Goal: Information Seeking & Learning: Learn about a topic

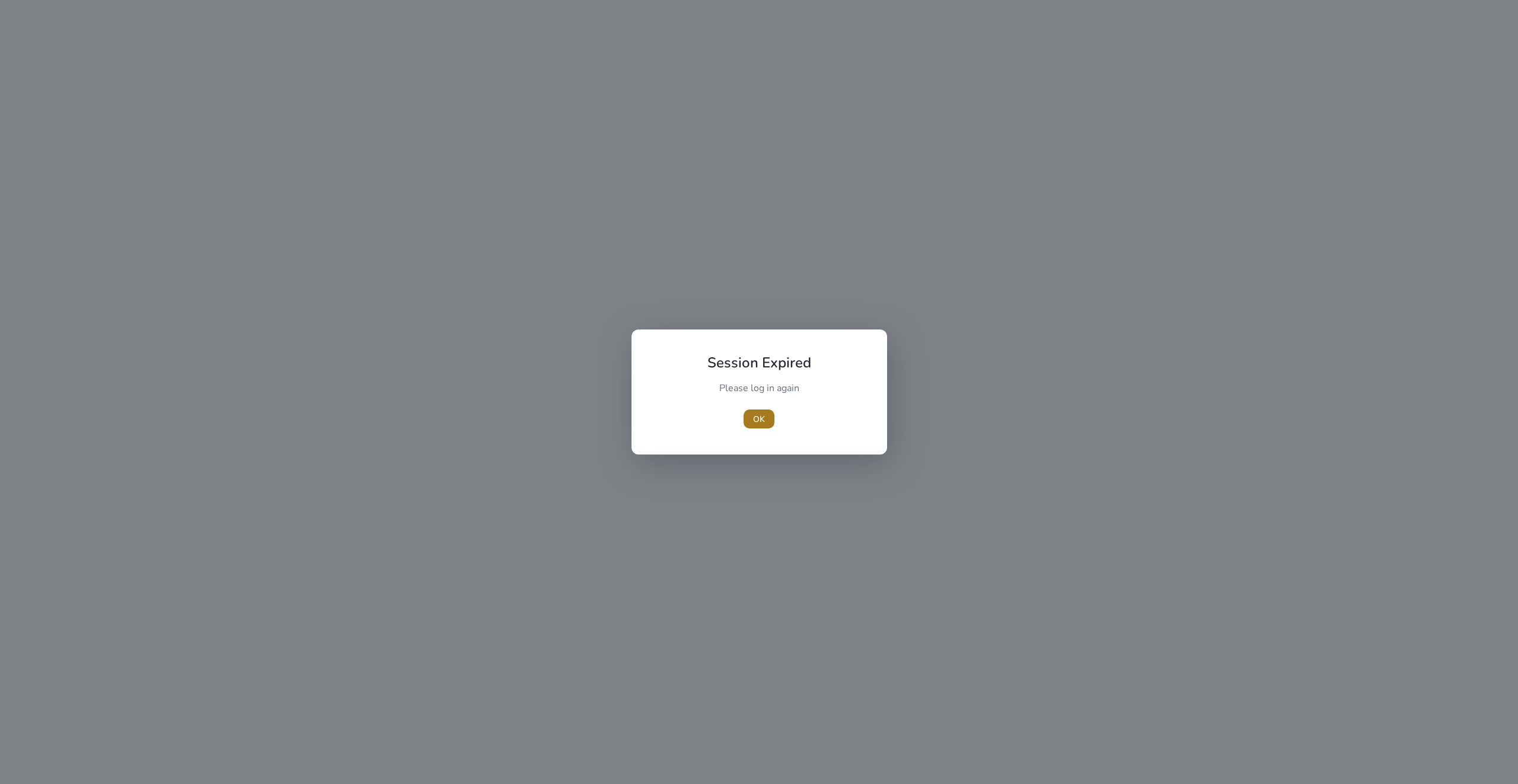
click at [764, 418] on span "OK" at bounding box center [759, 418] width 12 height 12
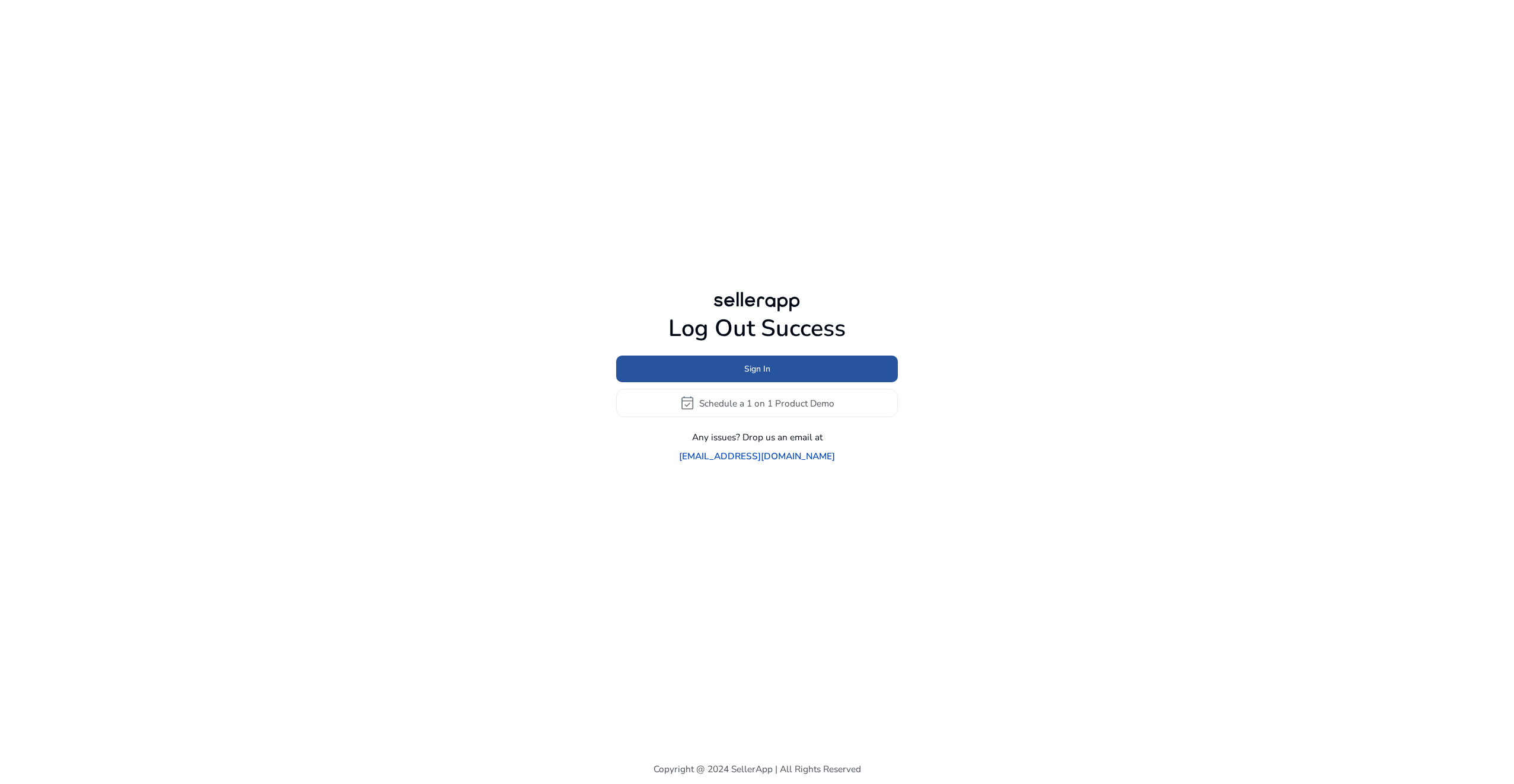
click at [768, 375] on span "Sign In" at bounding box center [757, 369] width 26 height 12
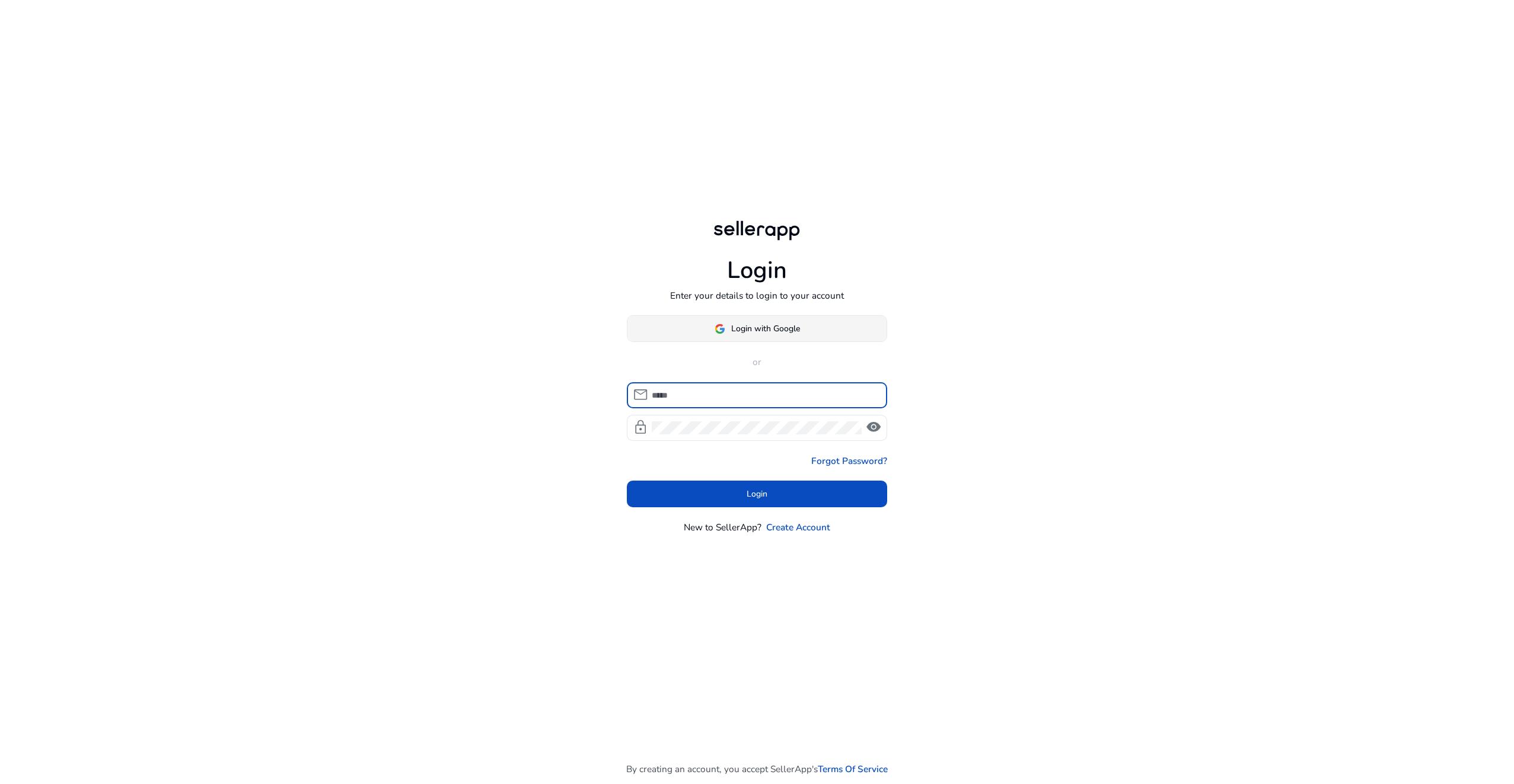
click at [715, 335] on span at bounding box center [757, 329] width 260 height 28
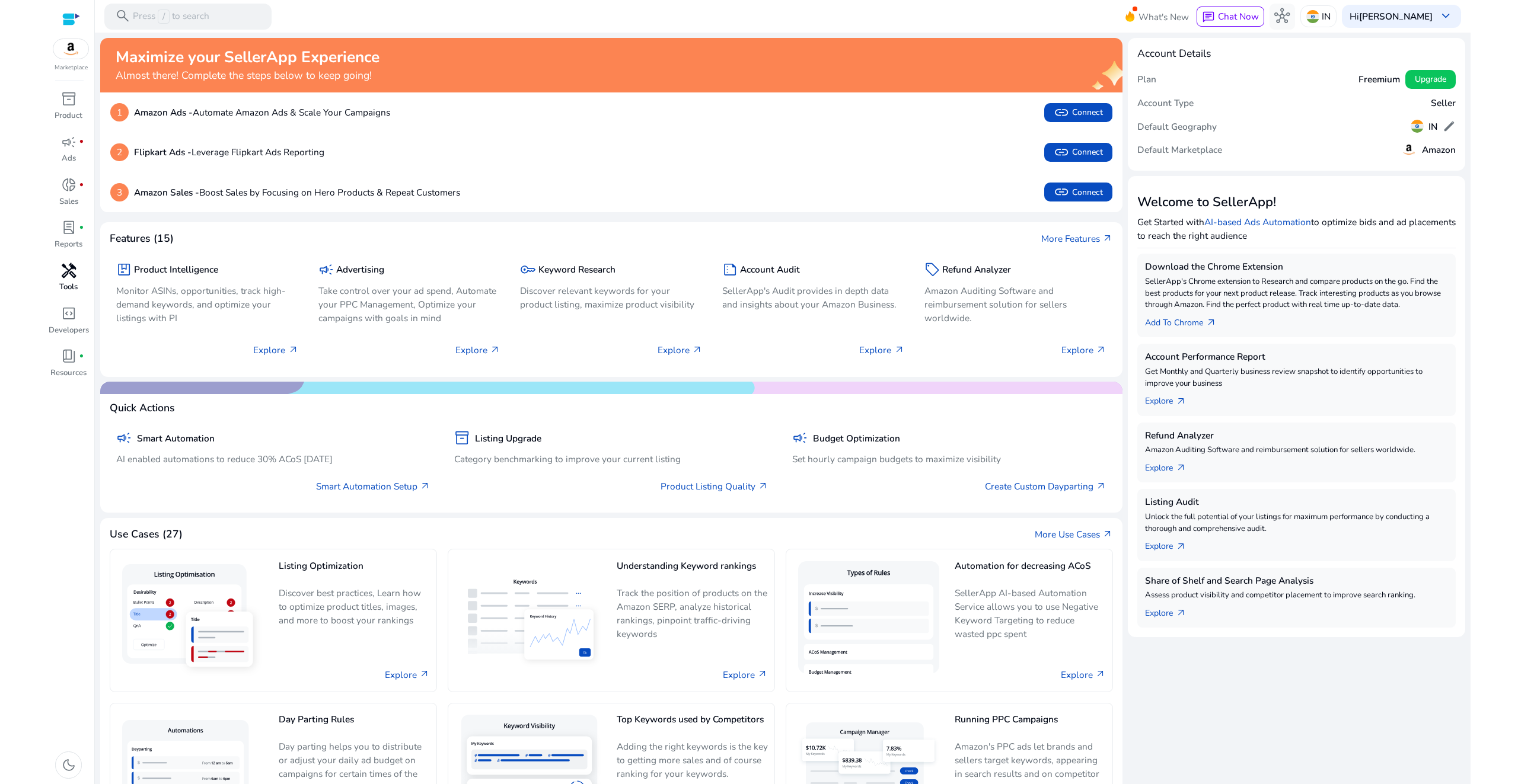
click at [64, 294] on link "handyman Tools" at bounding box center [68, 282] width 42 height 42
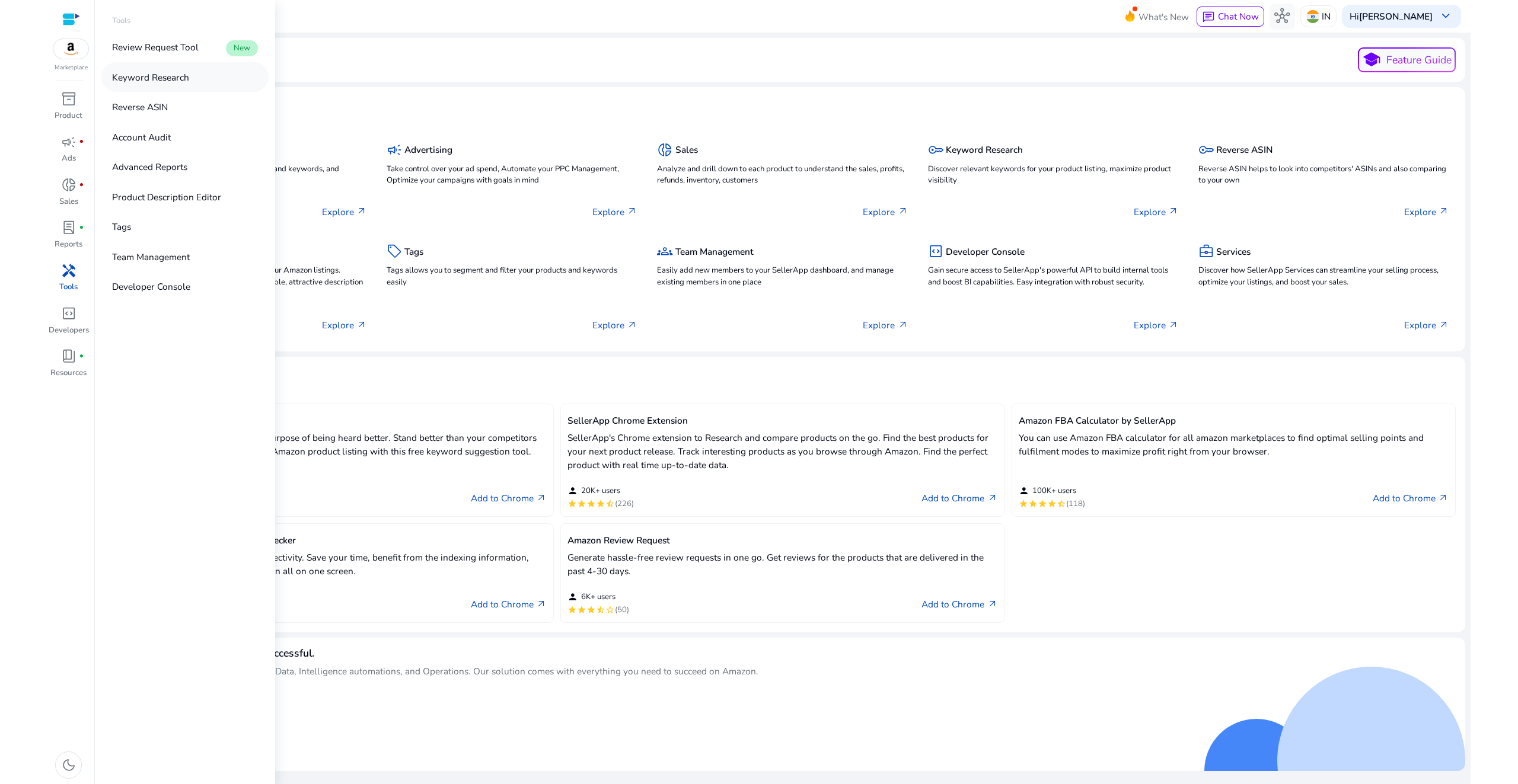
click at [156, 83] on p "Keyword Research" at bounding box center [151, 77] width 77 height 14
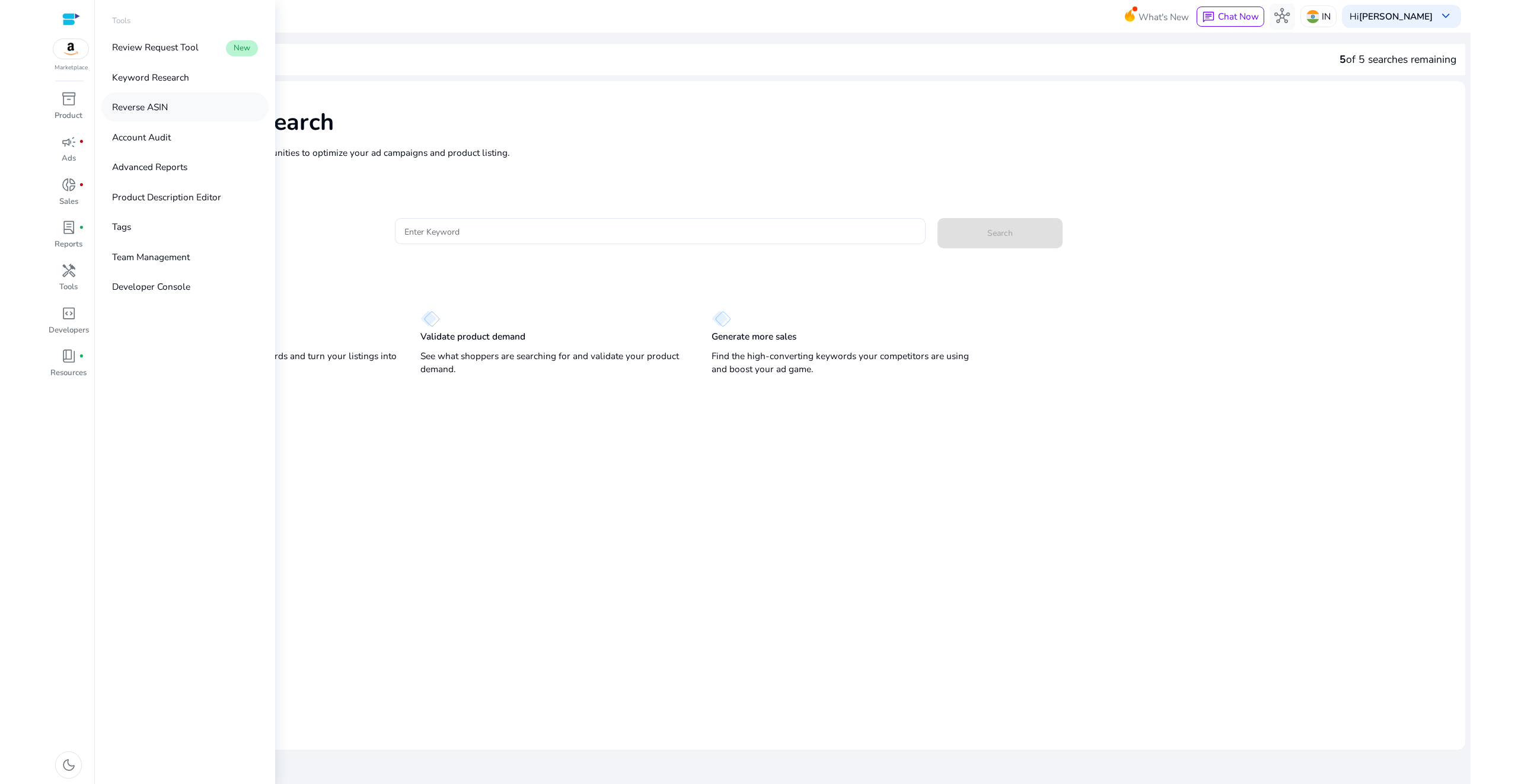
drag, startPoint x: 156, startPoint y: 116, endPoint x: 133, endPoint y: 103, distance: 26.4
click at [133, 103] on p "Reverse ASIN" at bounding box center [140, 107] width 55 height 14
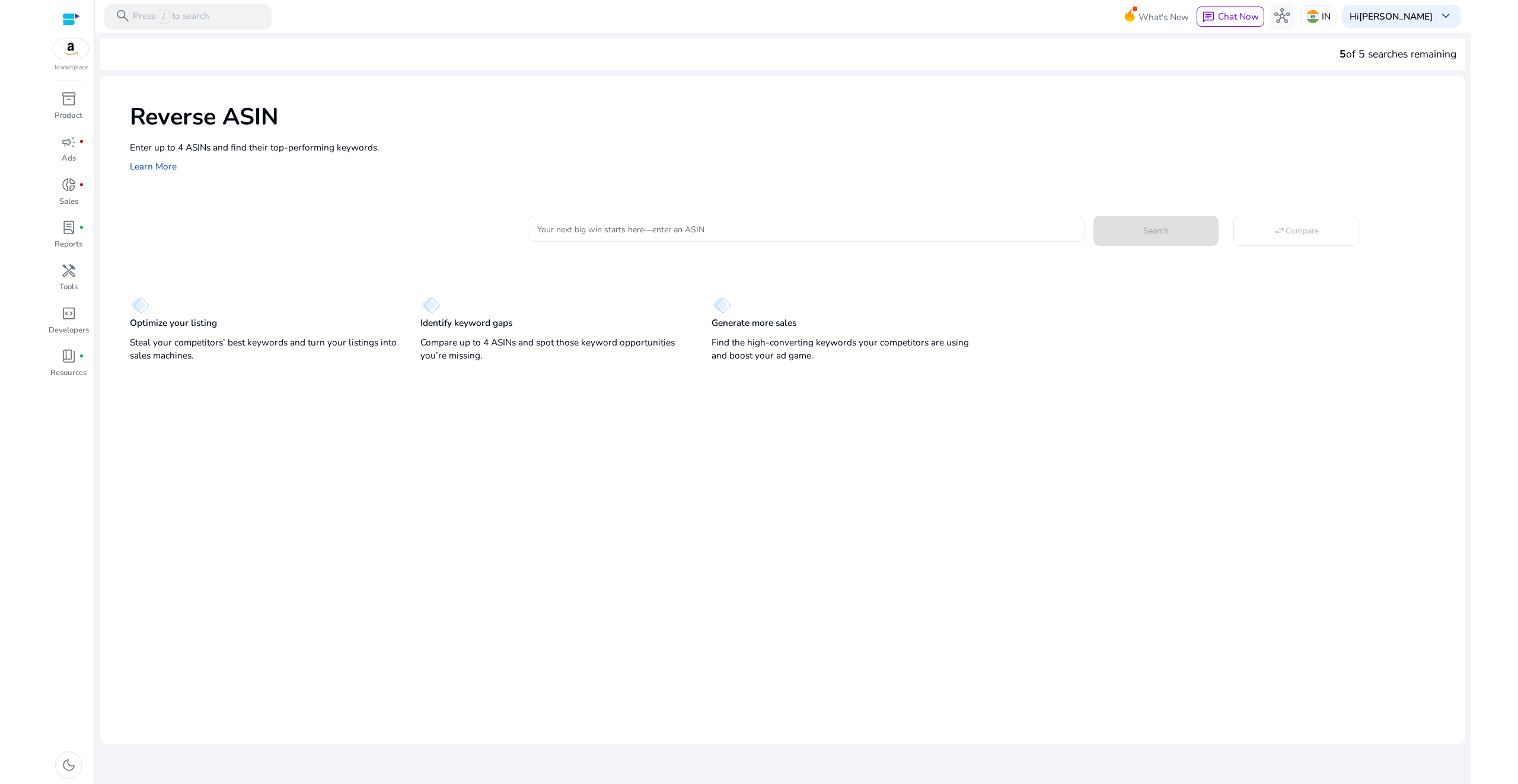
click at [710, 225] on input "Your next big win starts here—enter an ASIN" at bounding box center [806, 229] width 537 height 13
paste input "**********"
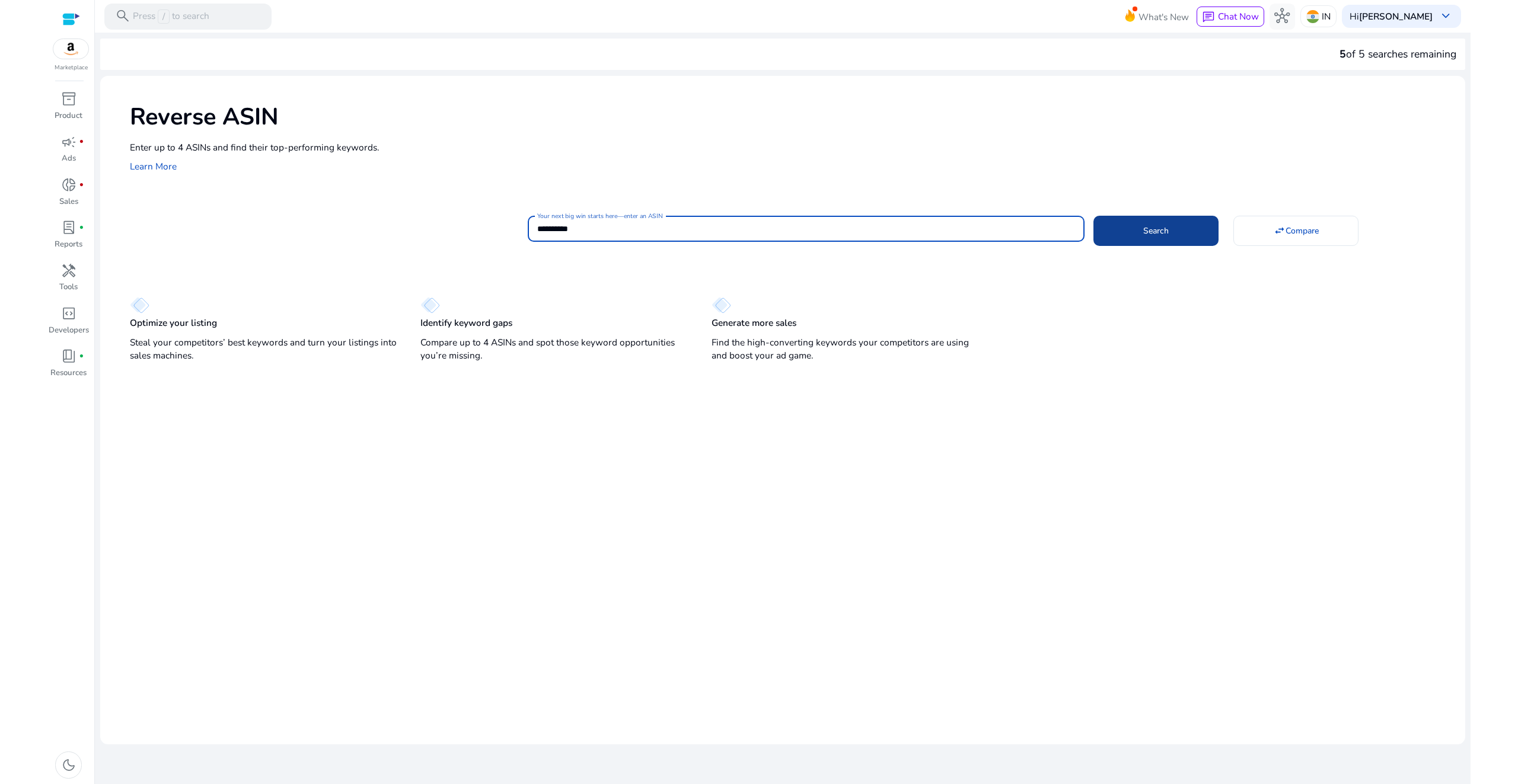
type input "**********"
click at [1169, 223] on span at bounding box center [1156, 230] width 125 height 28
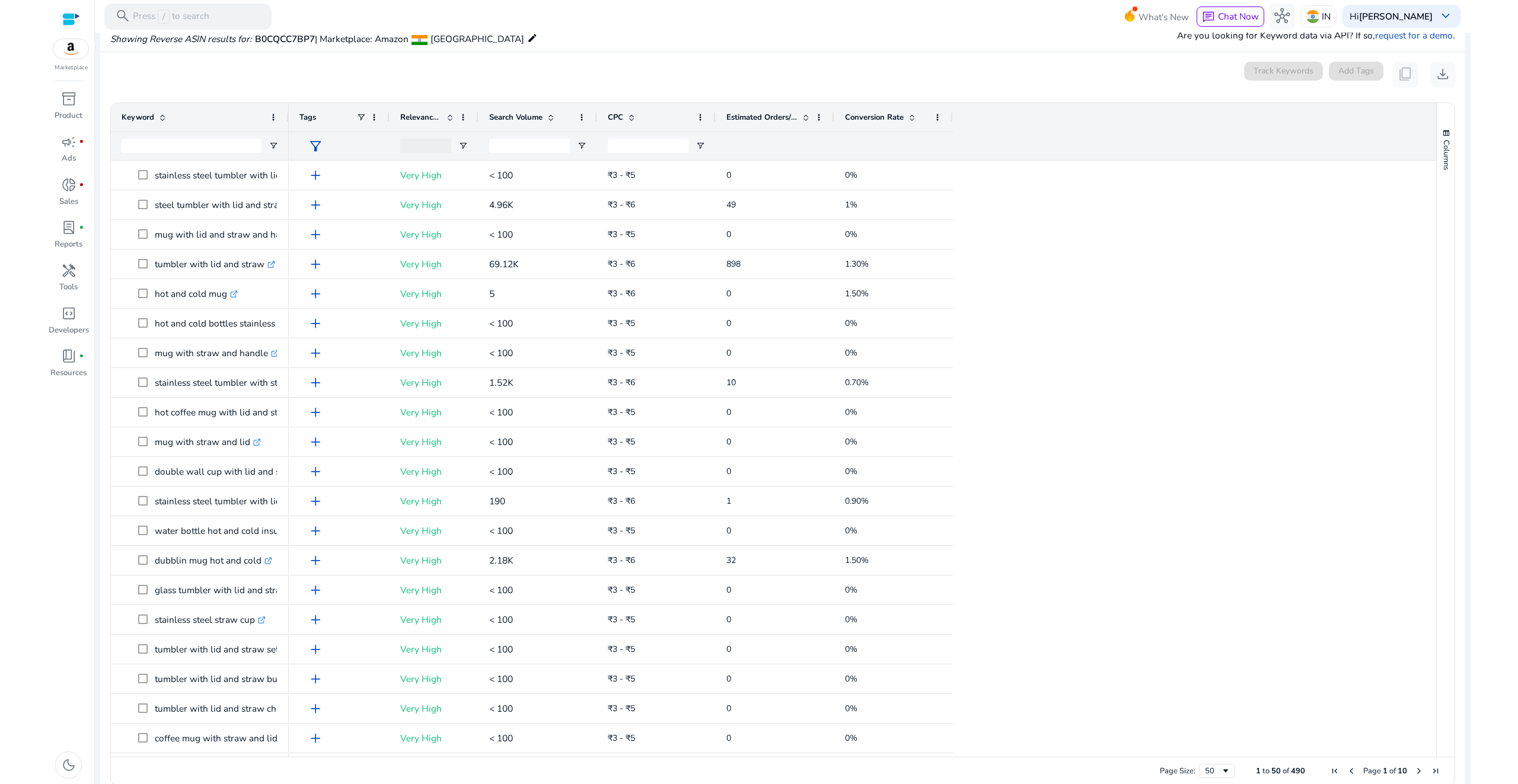
scroll to position [131, 0]
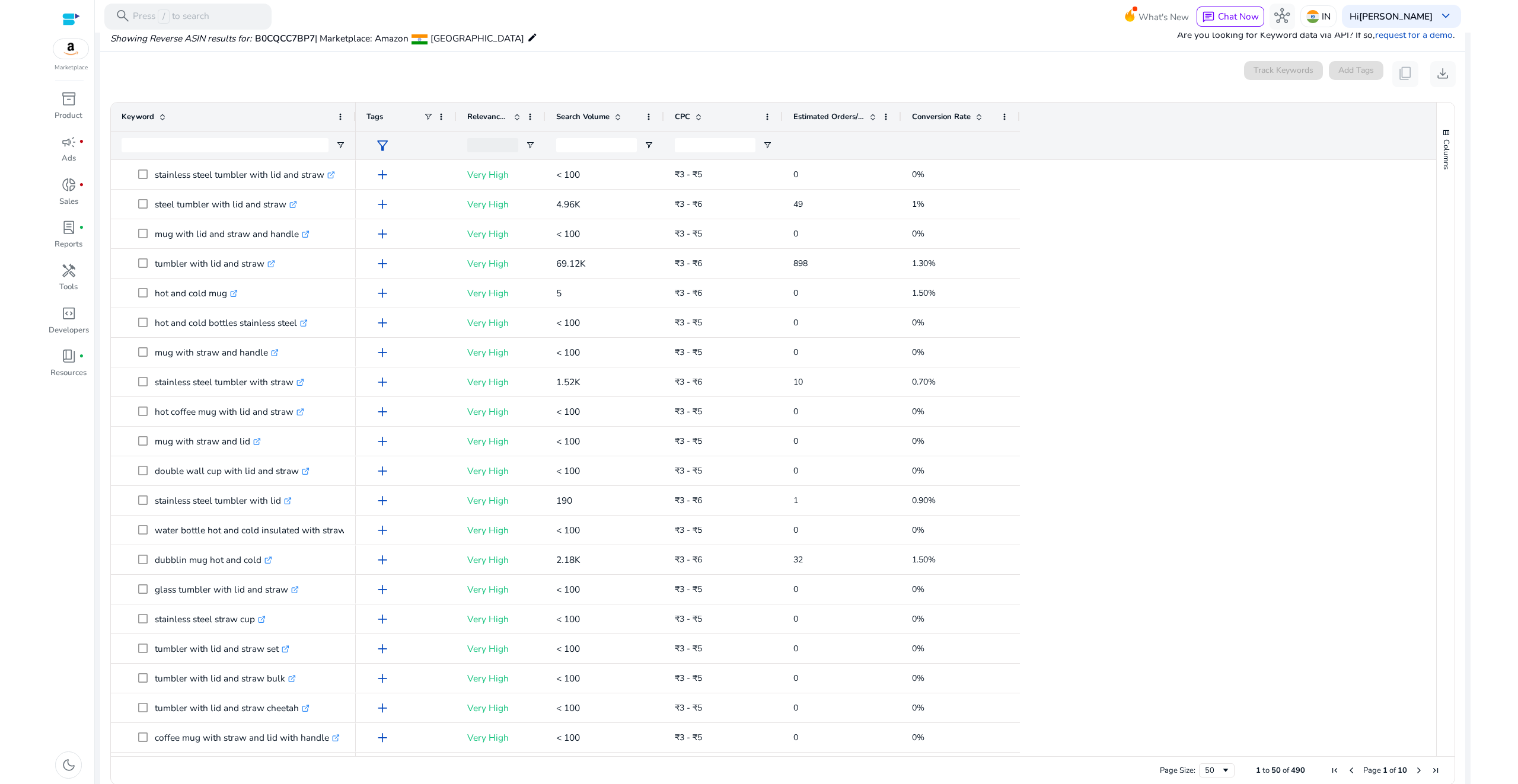
drag, startPoint x: 287, startPoint y: 118, endPoint x: 353, endPoint y: 125, distance: 66.4
click at [353, 125] on div at bounding box center [355, 116] width 5 height 28
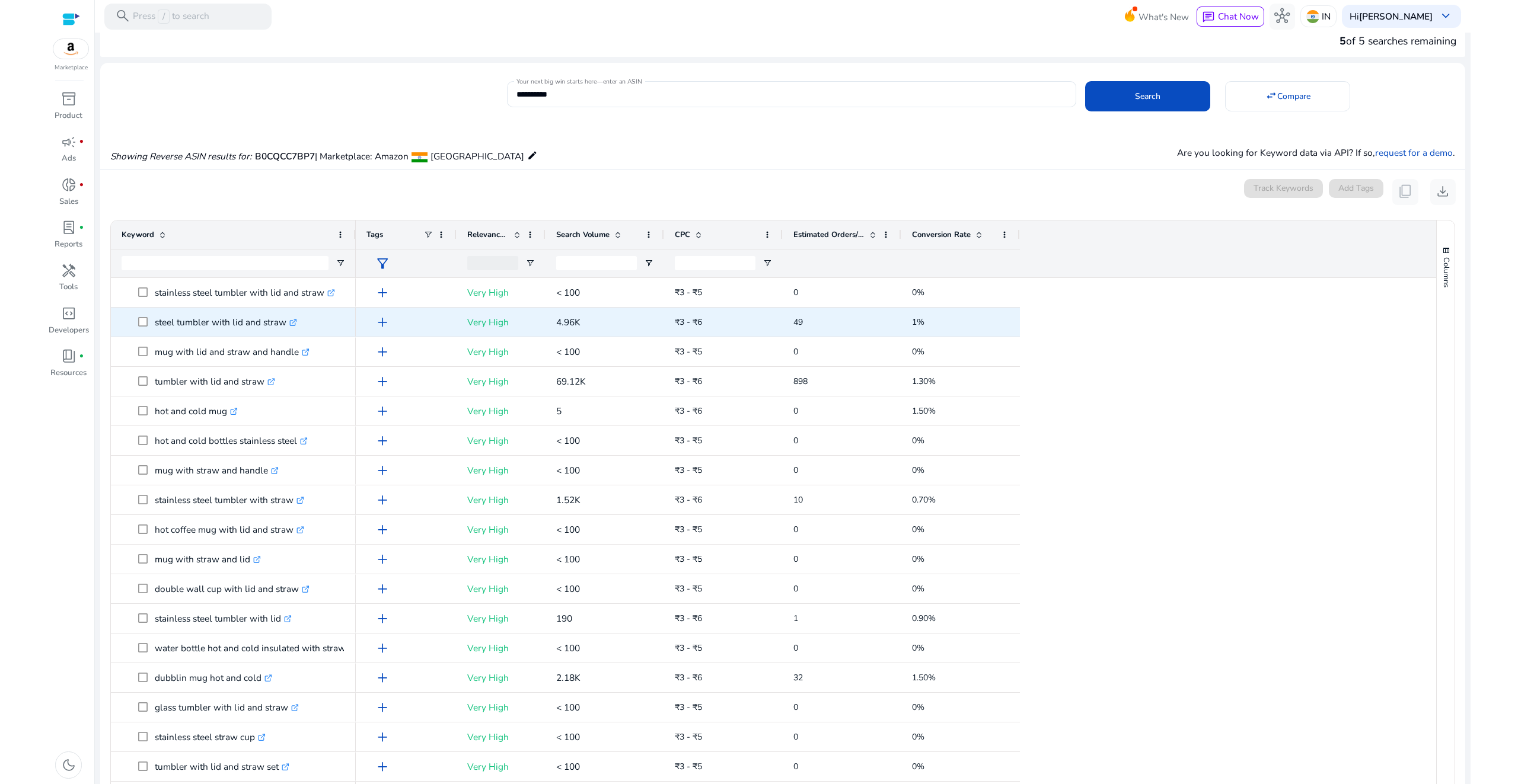
scroll to position [12, 0]
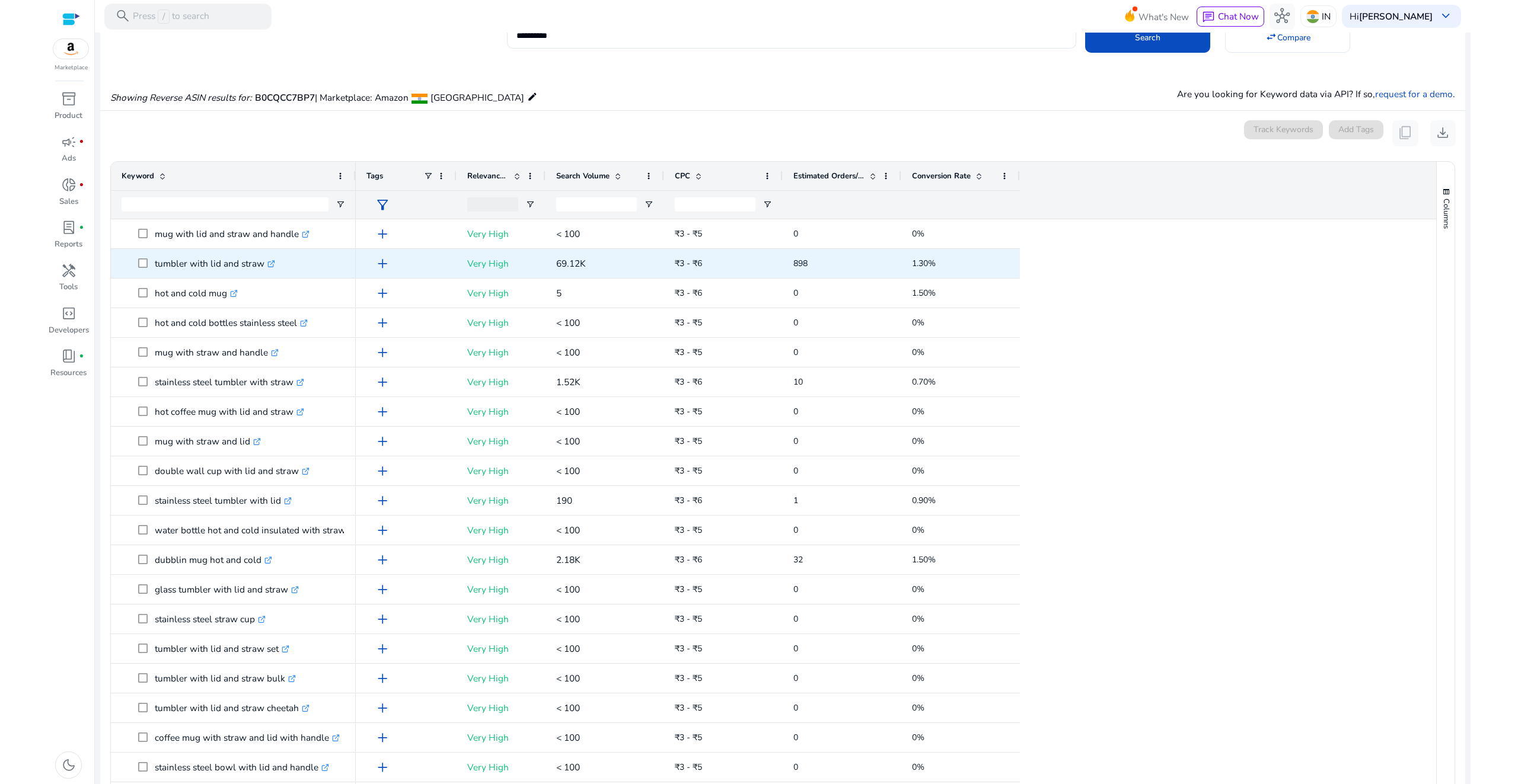
scroll to position [32, 0]
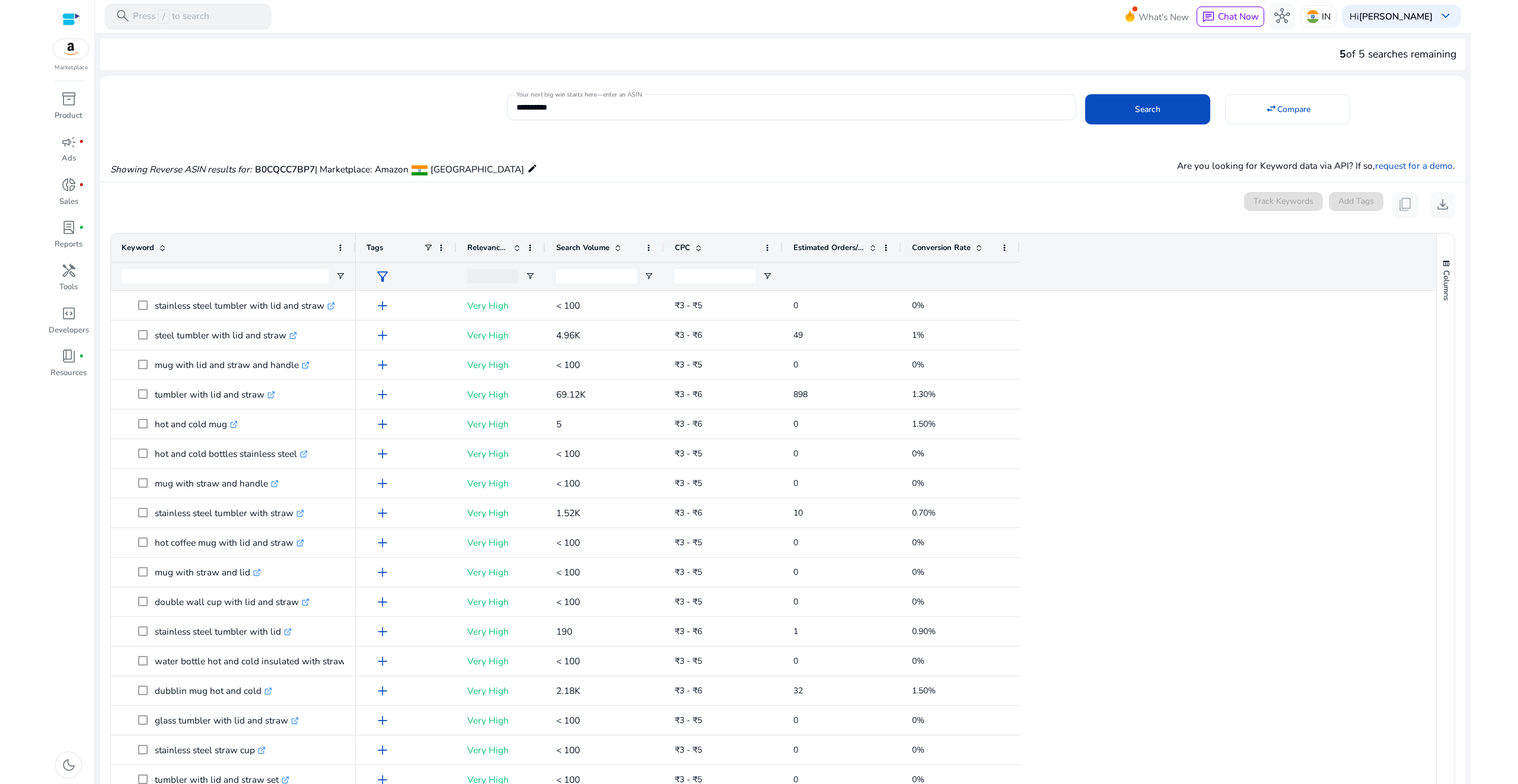
scroll to position [12, 0]
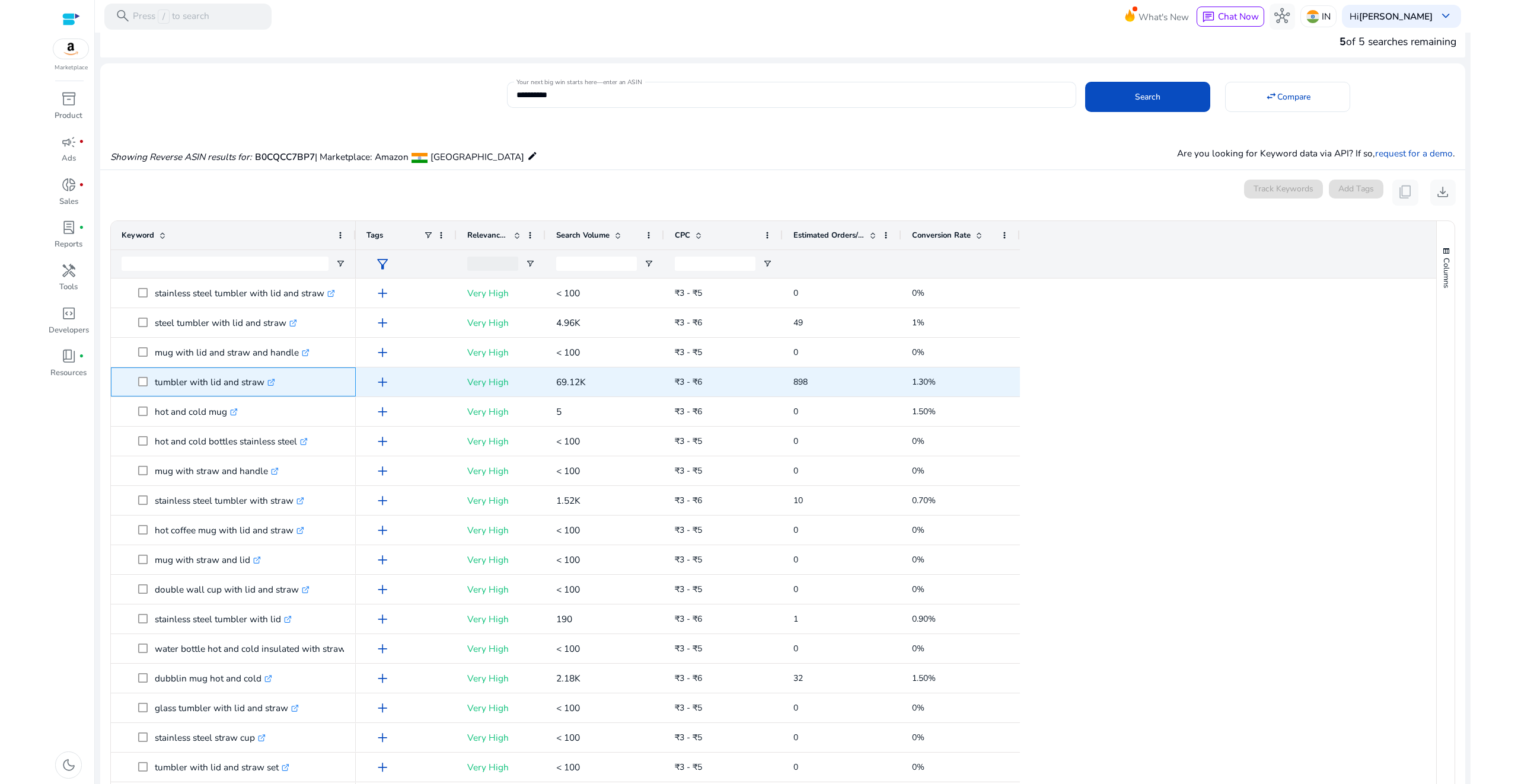
drag, startPoint x: 153, startPoint y: 382, endPoint x: 262, endPoint y: 384, distance: 109.0
click at [262, 384] on span "tumbler with lid and straw .st0{fill:#2c8af8}" at bounding box center [242, 382] width 207 height 24
copy span "tumbler with lid and straw"
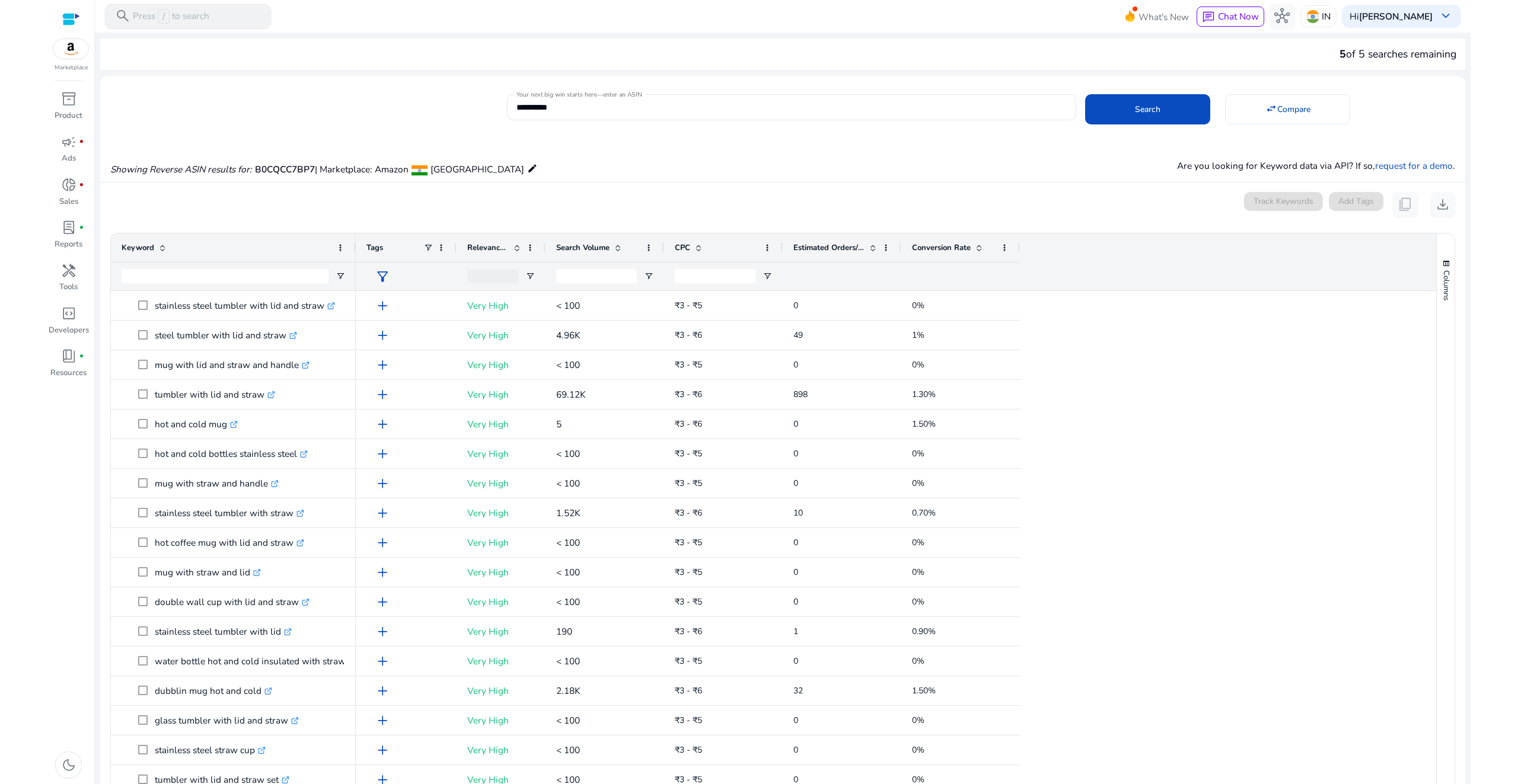
scroll to position [12, 0]
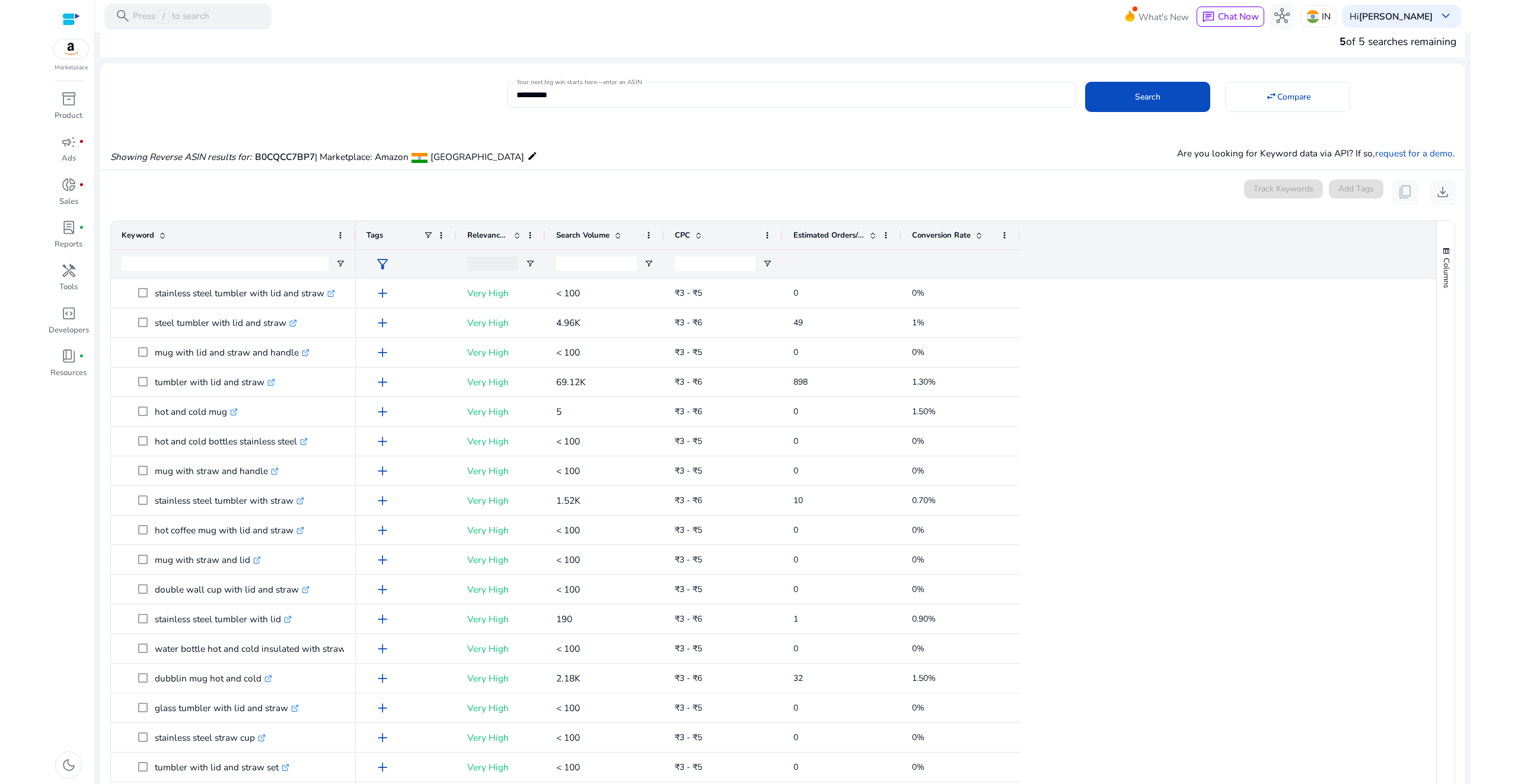
click at [928, 237] on span "Conversion Rate" at bounding box center [941, 234] width 59 height 11
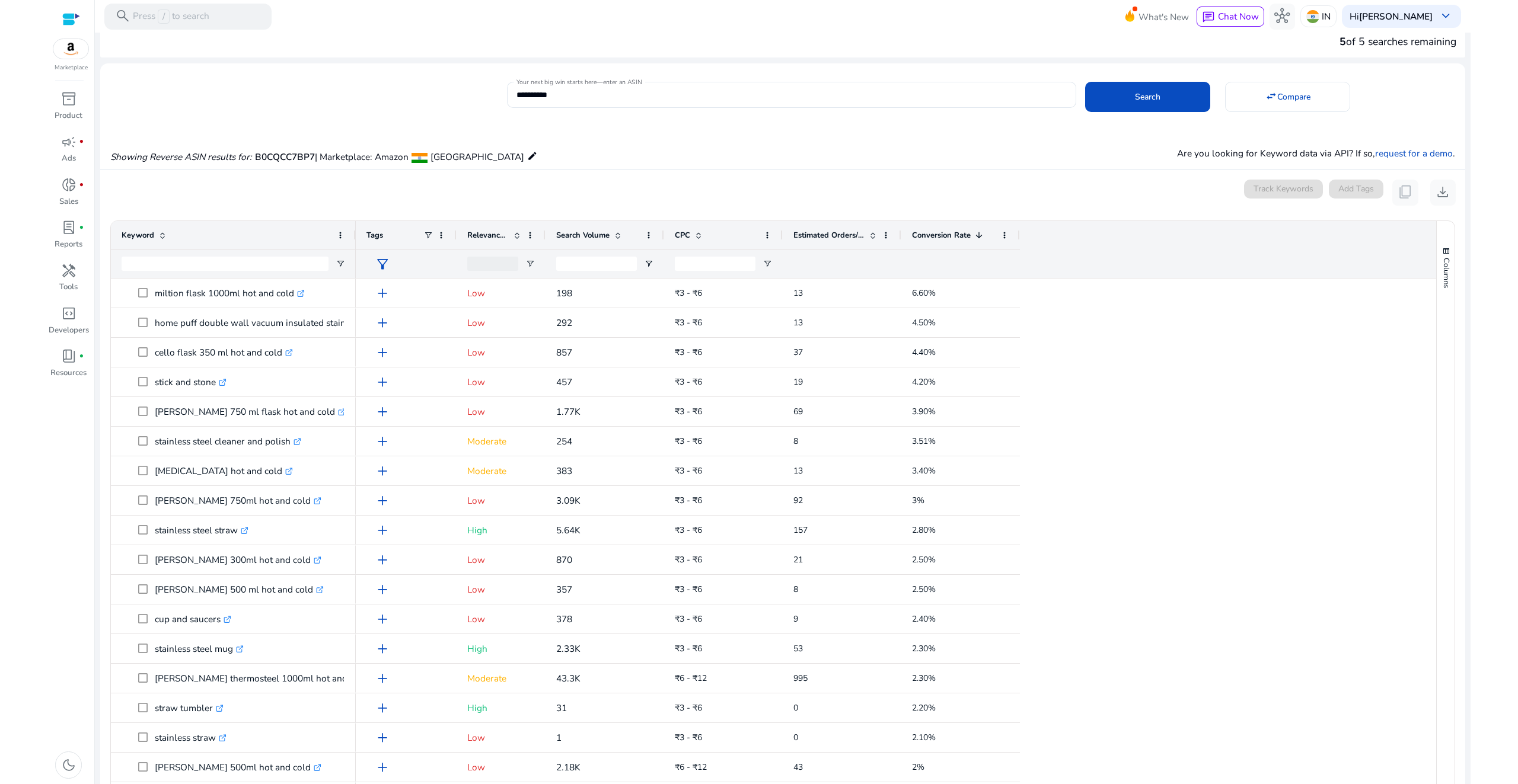
click at [934, 239] on span "Conversion Rate" at bounding box center [941, 234] width 59 height 11
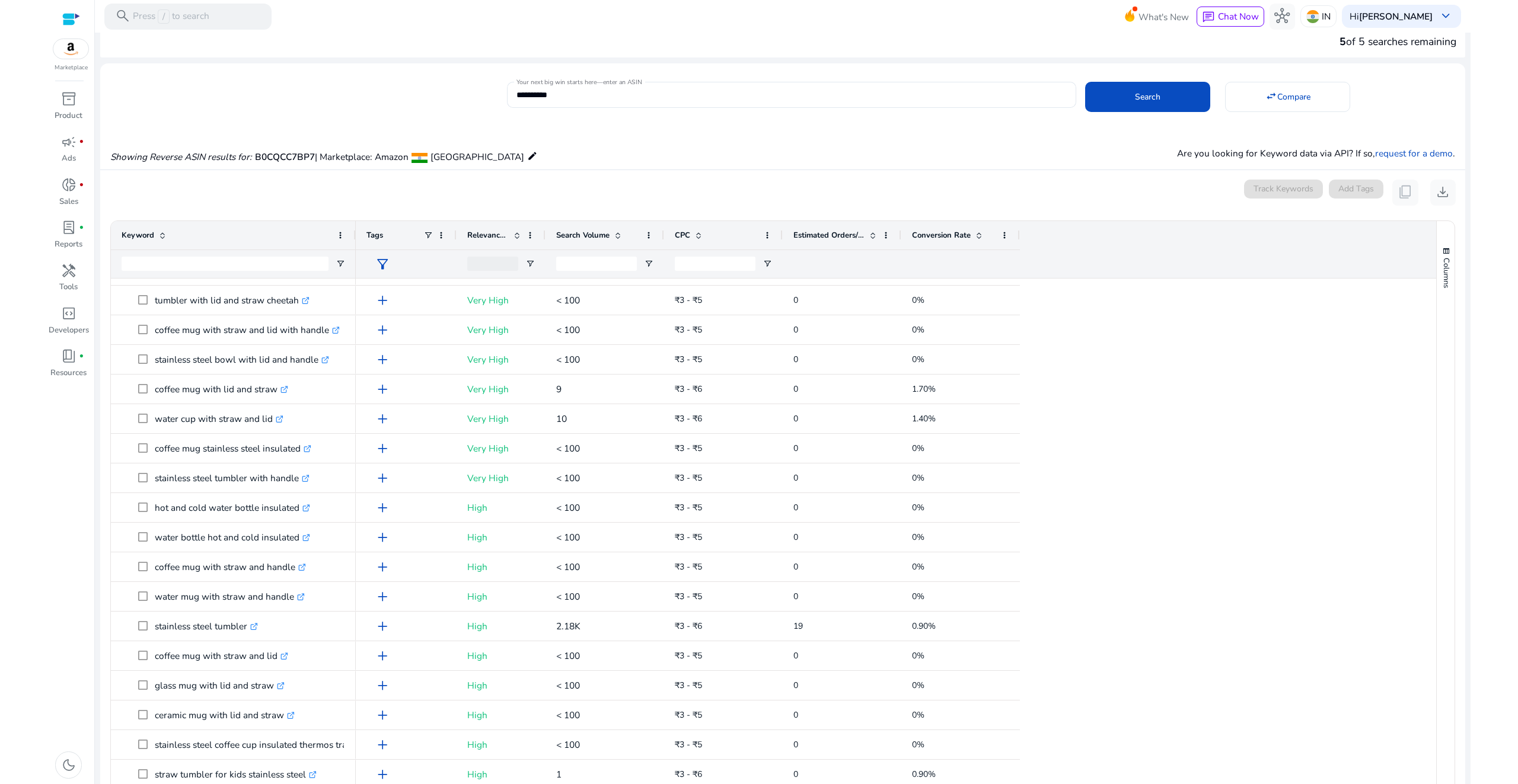
scroll to position [0, 0]
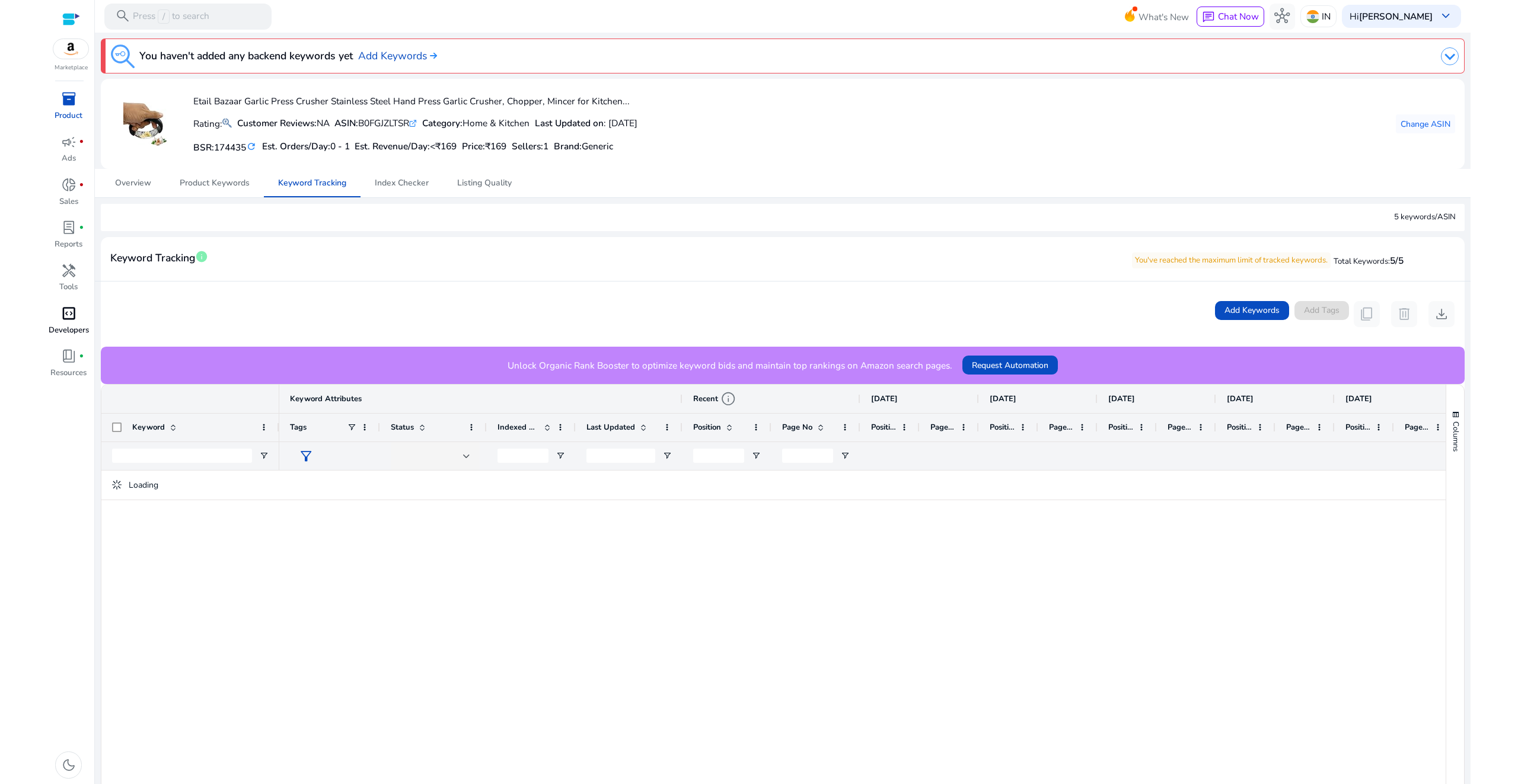
click at [63, 325] on p "Developers" at bounding box center [69, 331] width 41 height 12
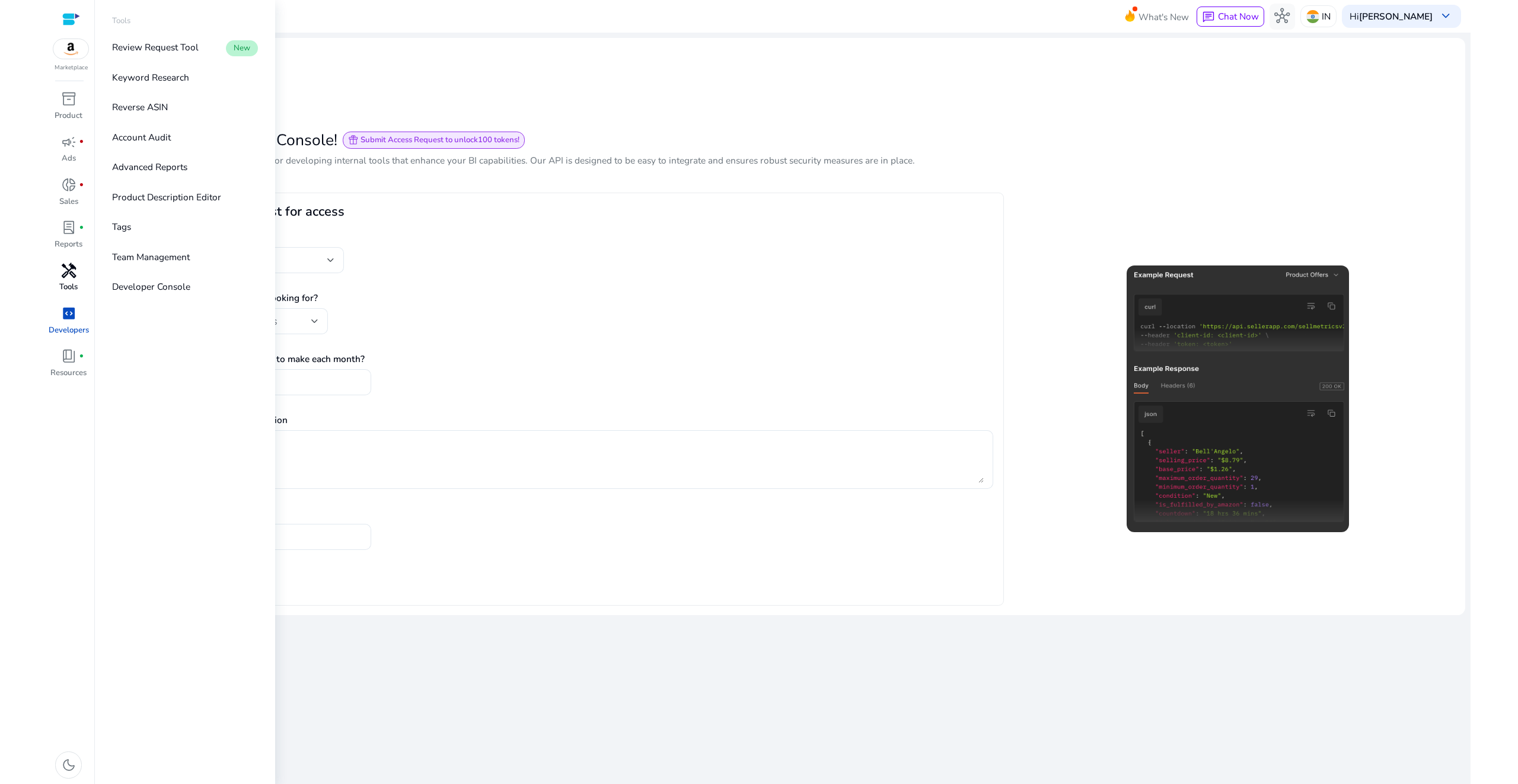
click at [67, 284] on p "Tools" at bounding box center [68, 287] width 19 height 12
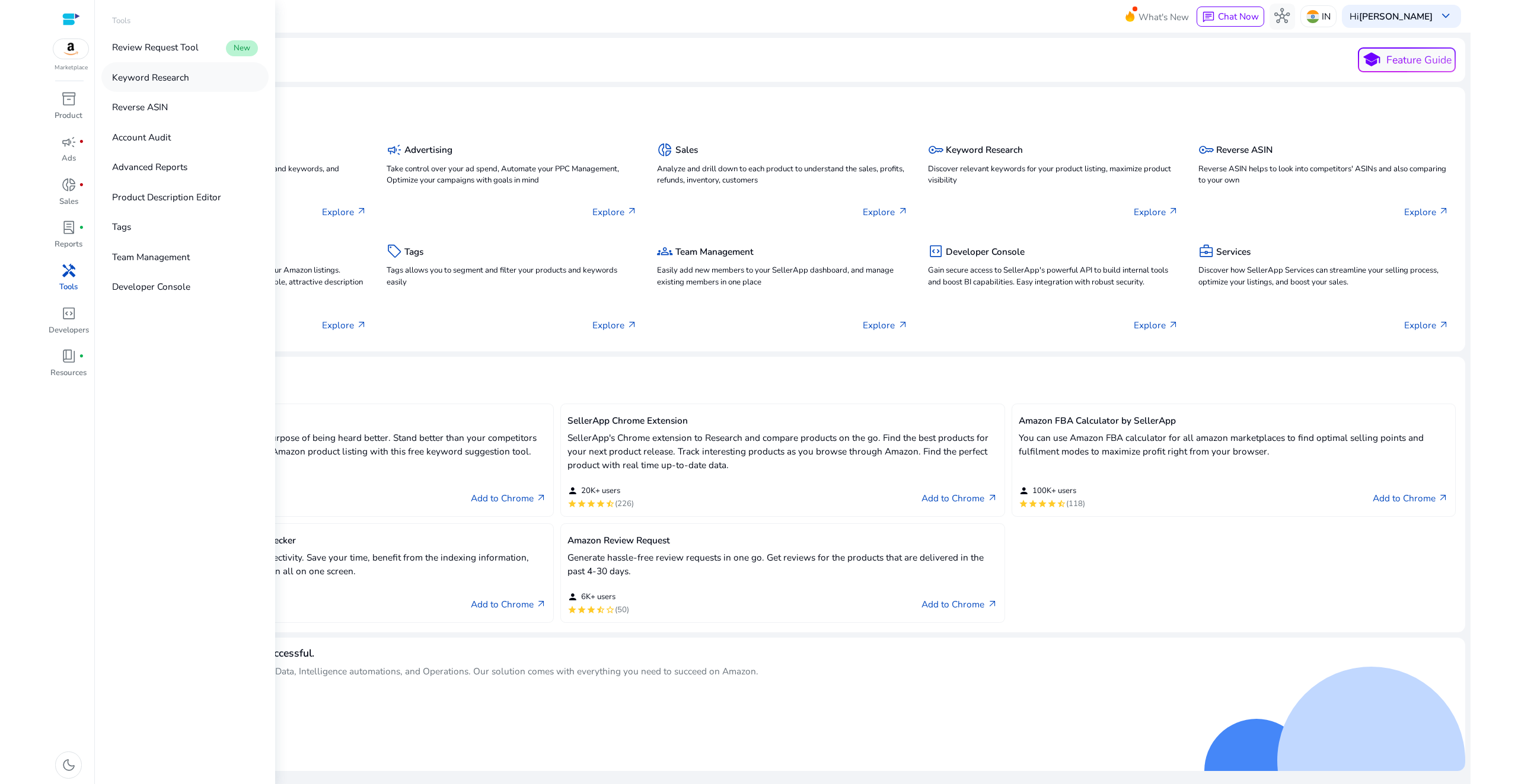
click at [144, 77] on p "Keyword Research" at bounding box center [151, 77] width 77 height 14
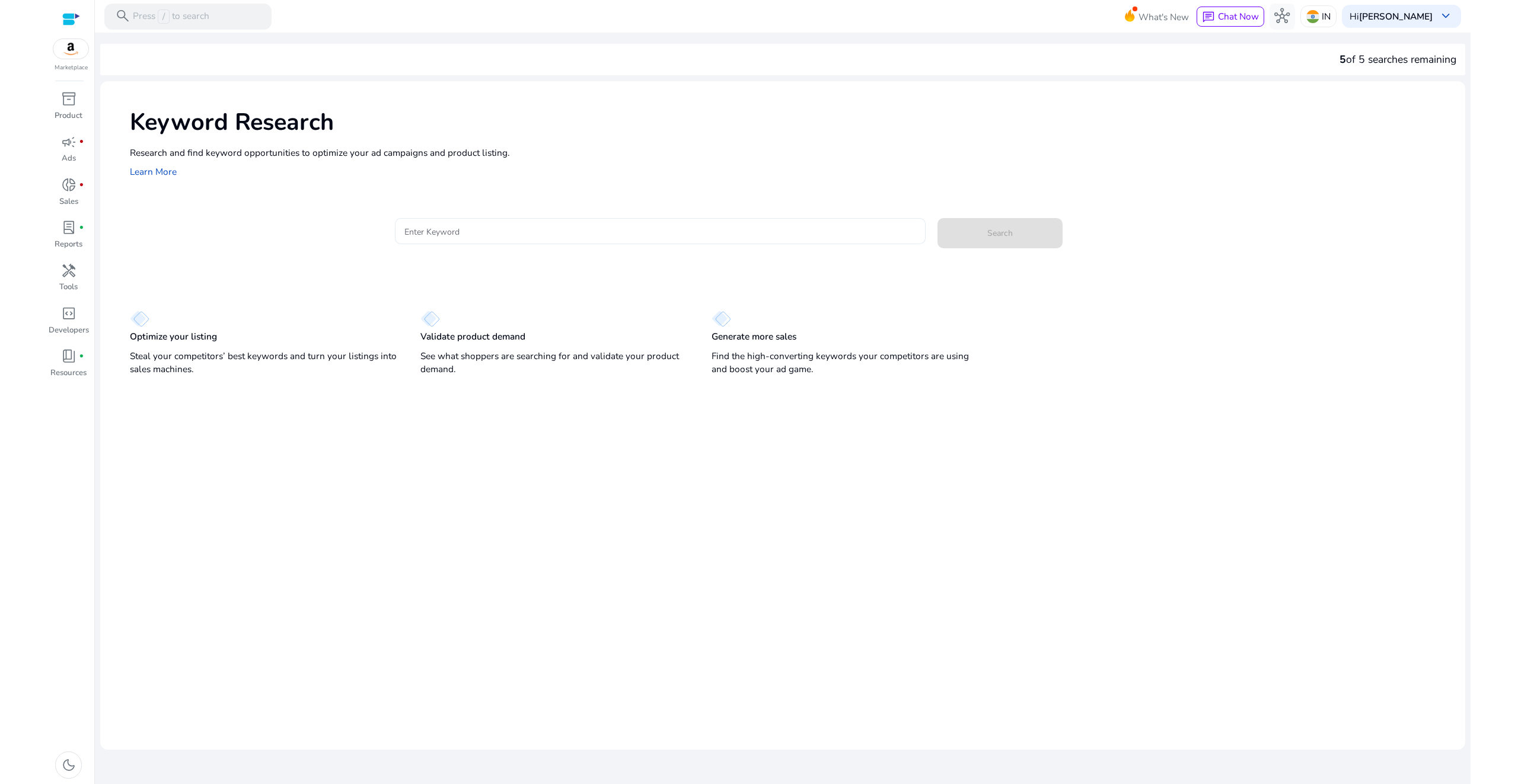
click at [447, 229] on input "Enter Keyword" at bounding box center [660, 231] width 511 height 13
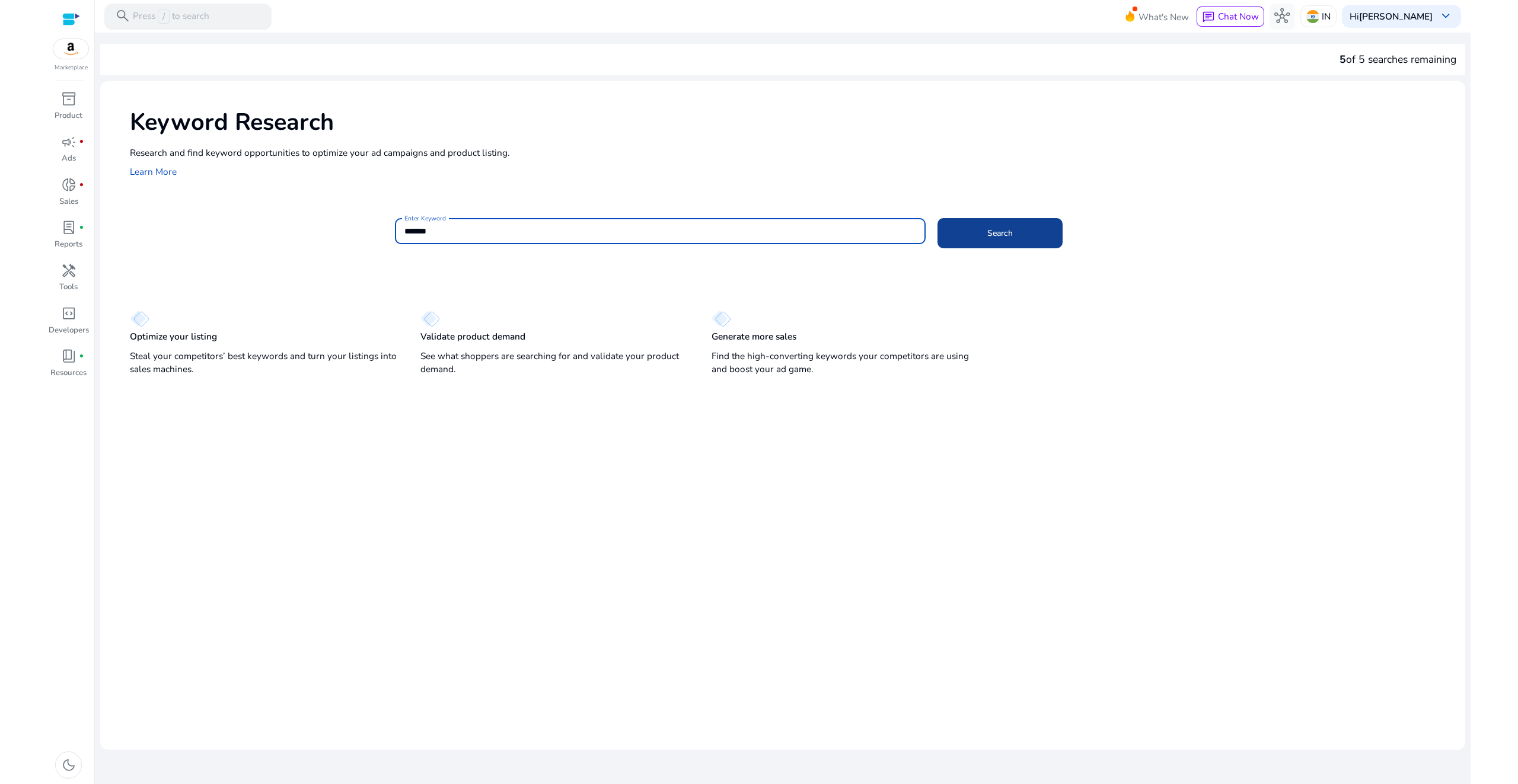
type input "*******"
click at [952, 237] on span at bounding box center [1000, 233] width 125 height 28
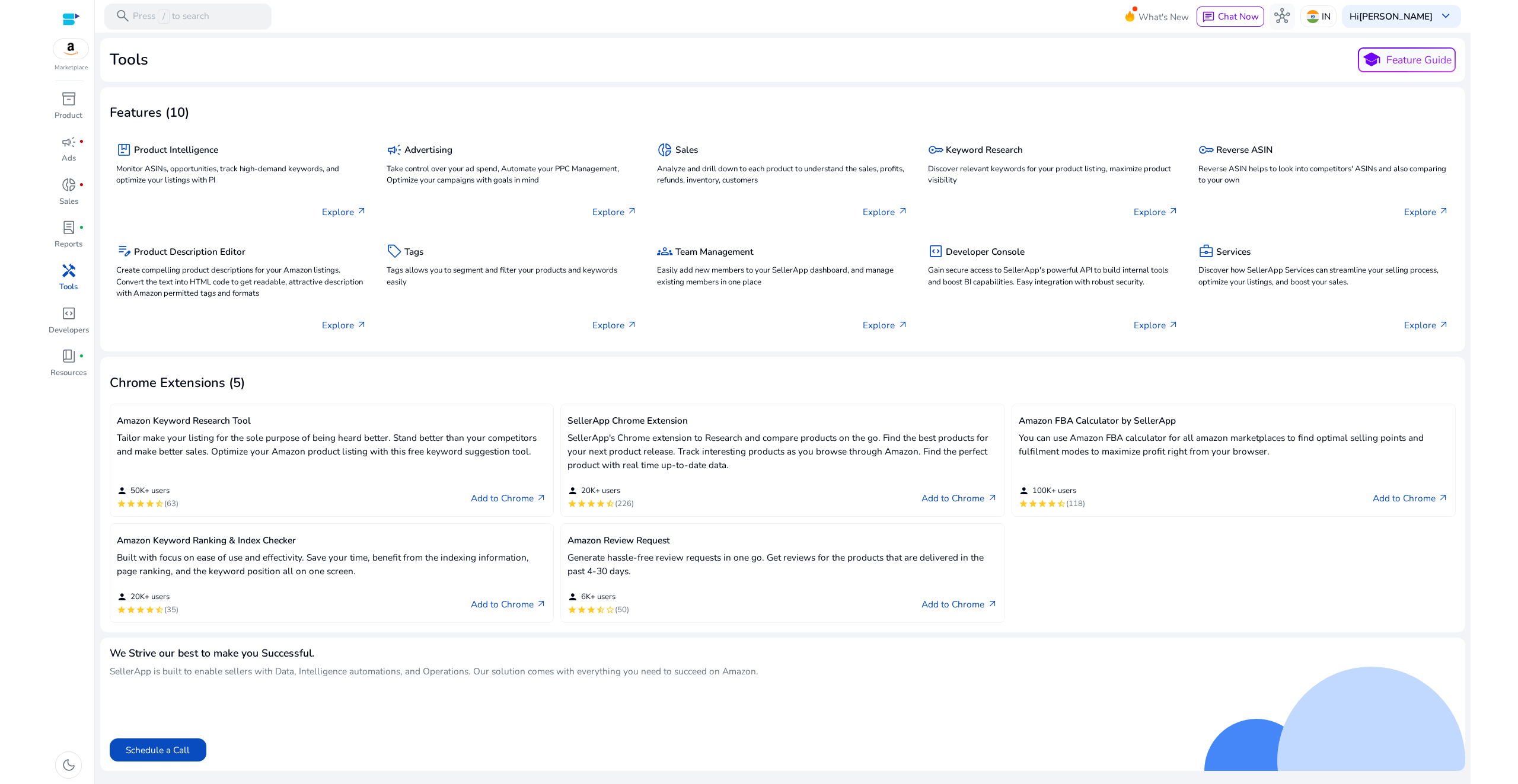
click at [67, 283] on p "Tools" at bounding box center [68, 287] width 19 height 12
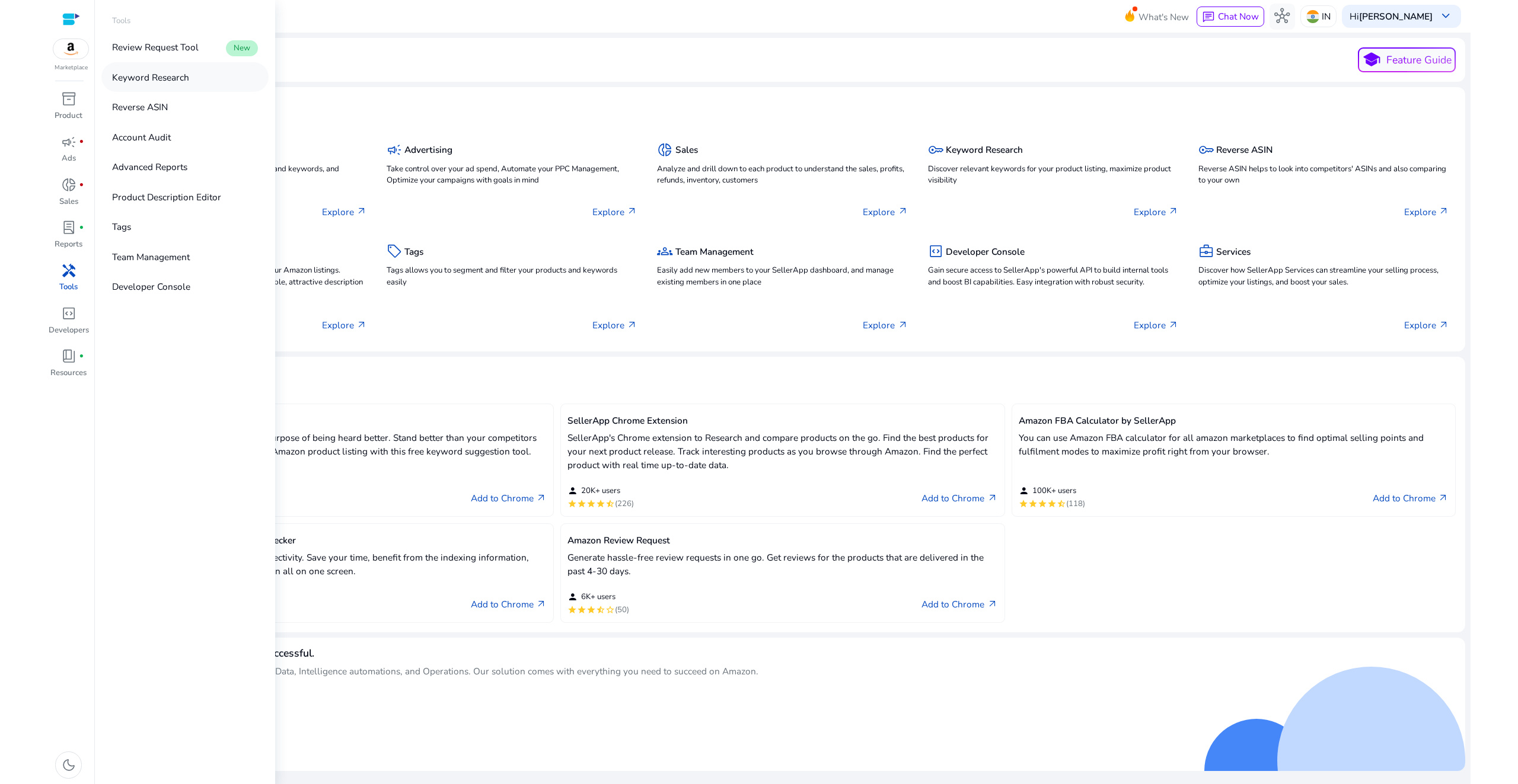
click at [171, 73] on p "Keyword Research" at bounding box center [151, 77] width 77 height 14
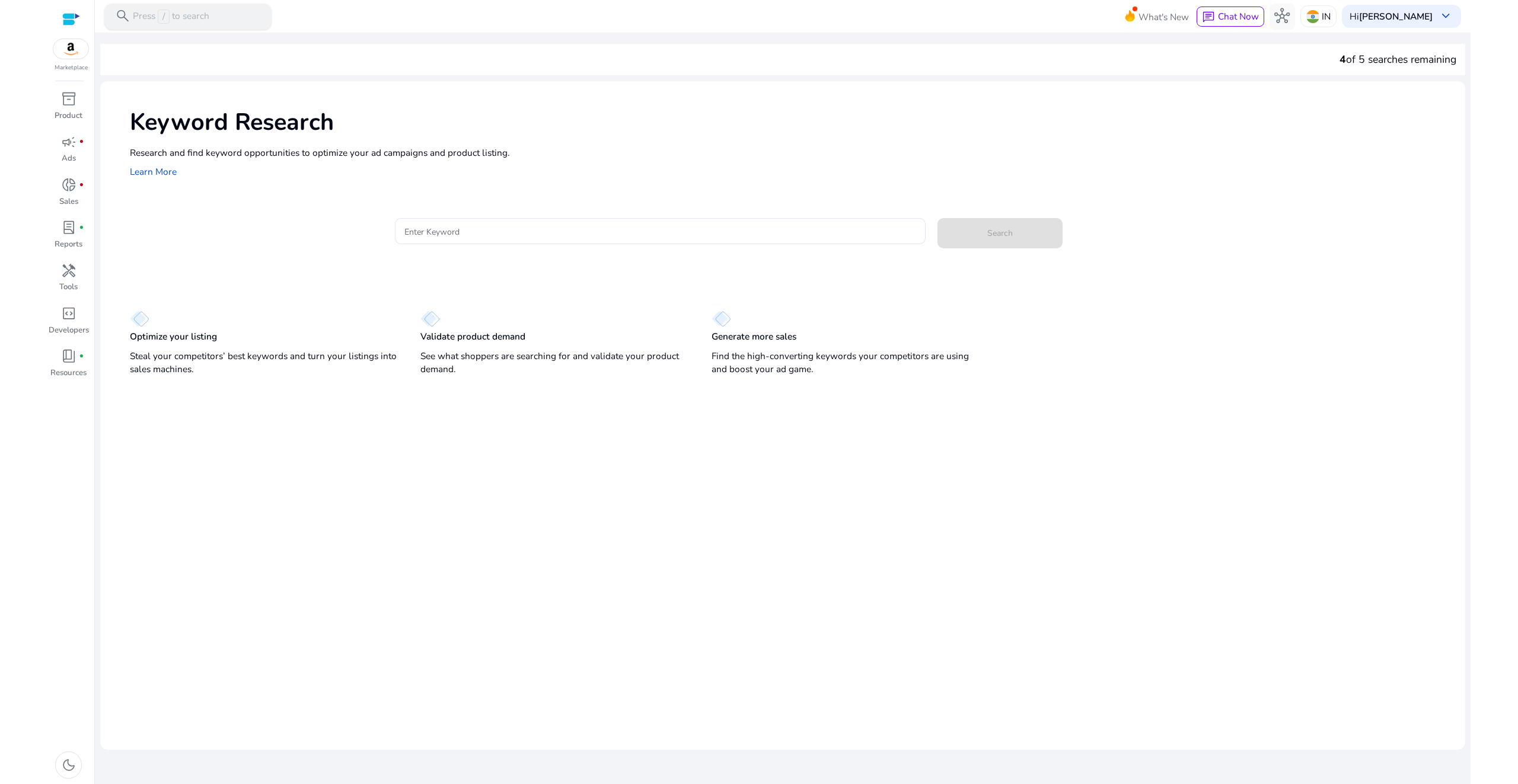
click at [206, 22] on p "Press / to search" at bounding box center [171, 16] width 77 height 14
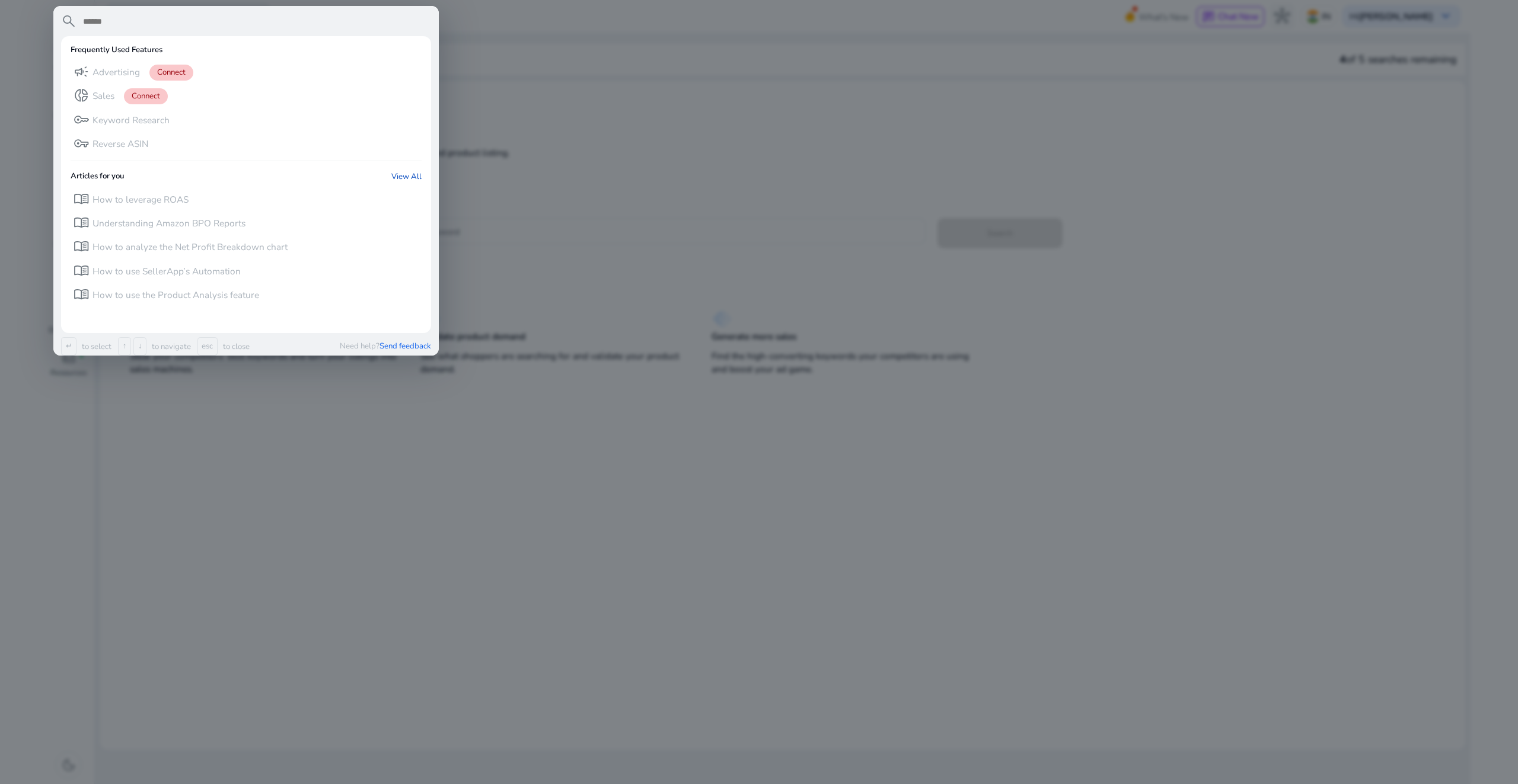
click at [524, 61] on div at bounding box center [759, 392] width 1518 height 784
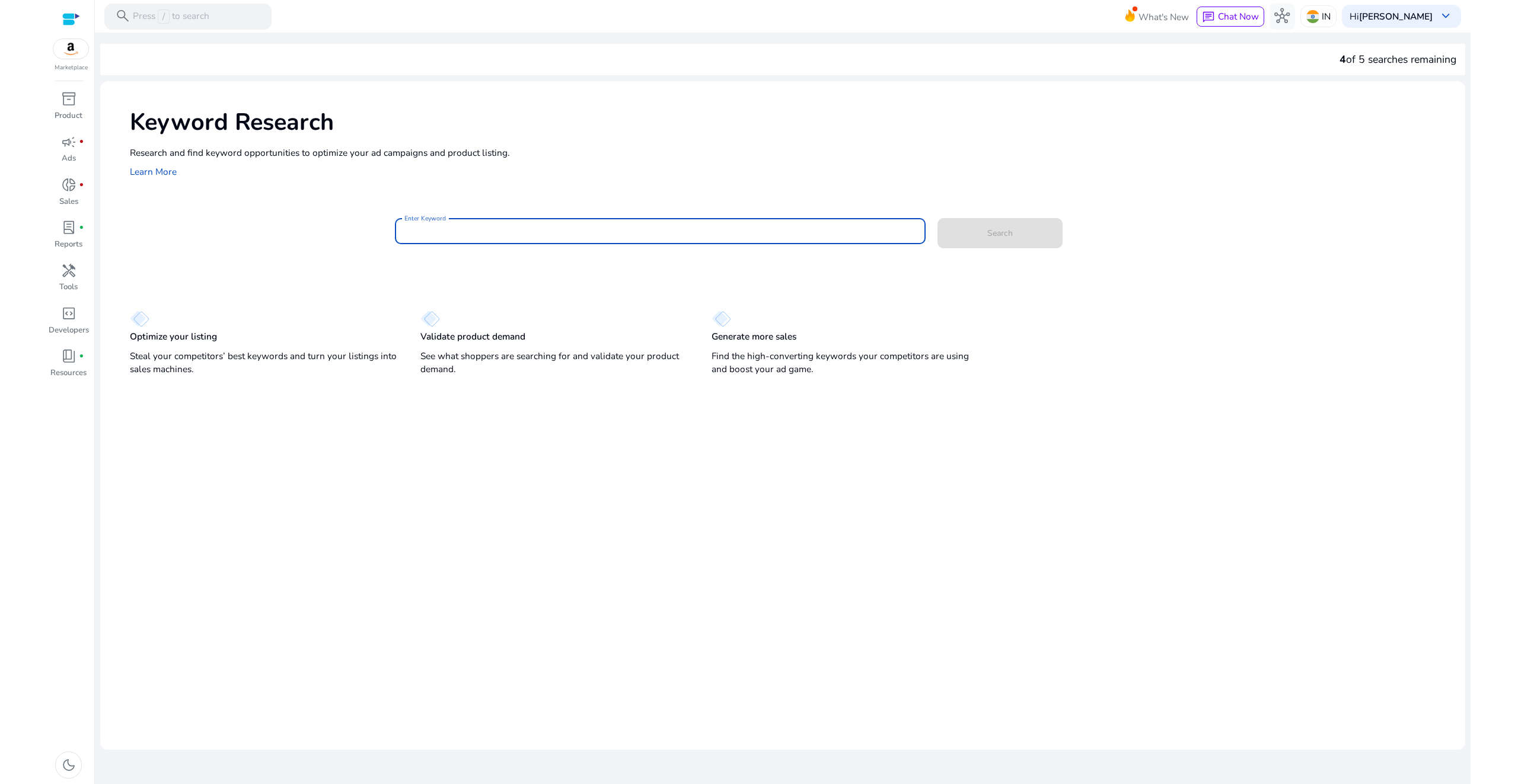
click at [496, 226] on input "Enter Keyword" at bounding box center [660, 231] width 511 height 13
type input "**********"
click at [937, 218] on button "Search" at bounding box center [1000, 233] width 125 height 30
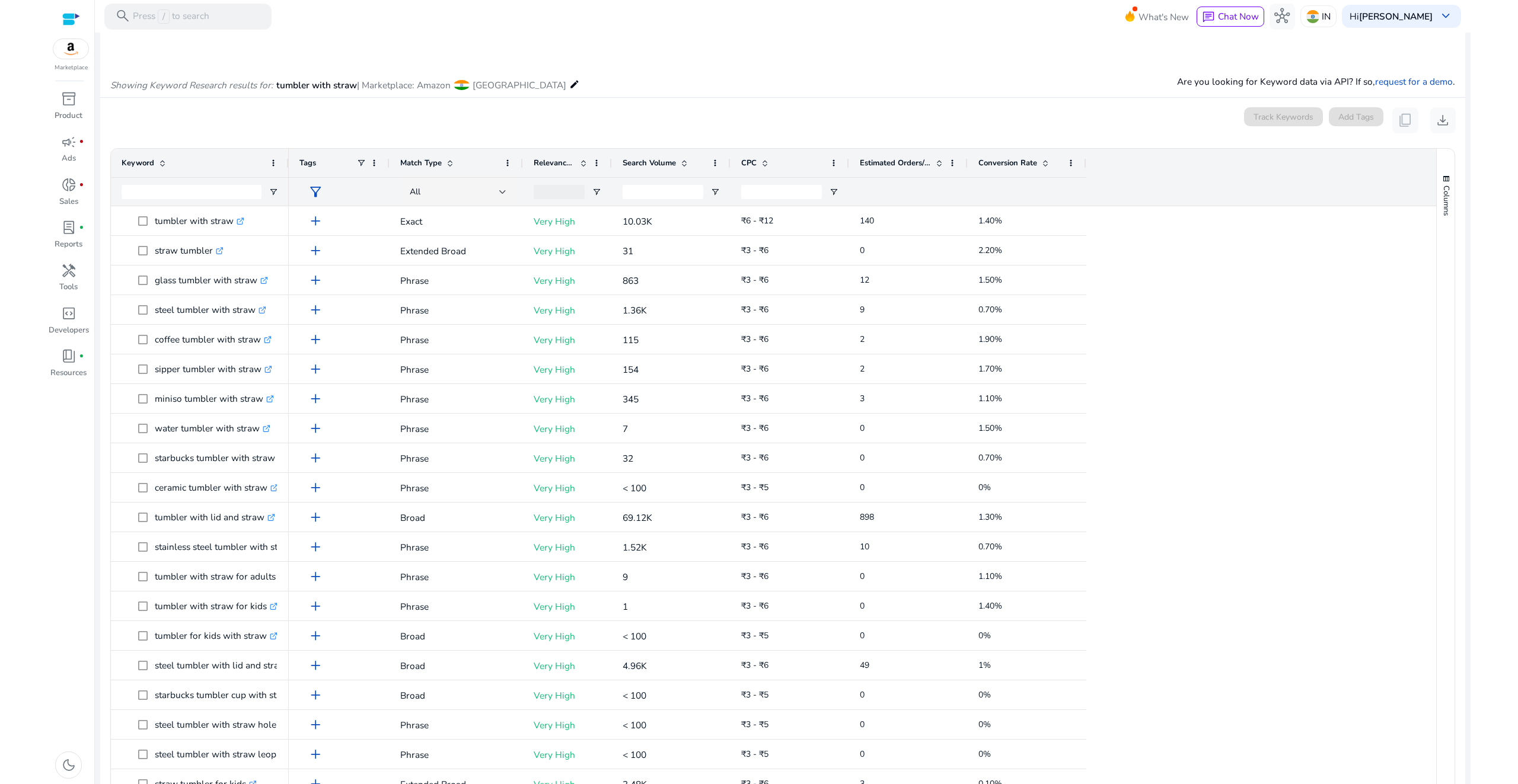
scroll to position [145, 0]
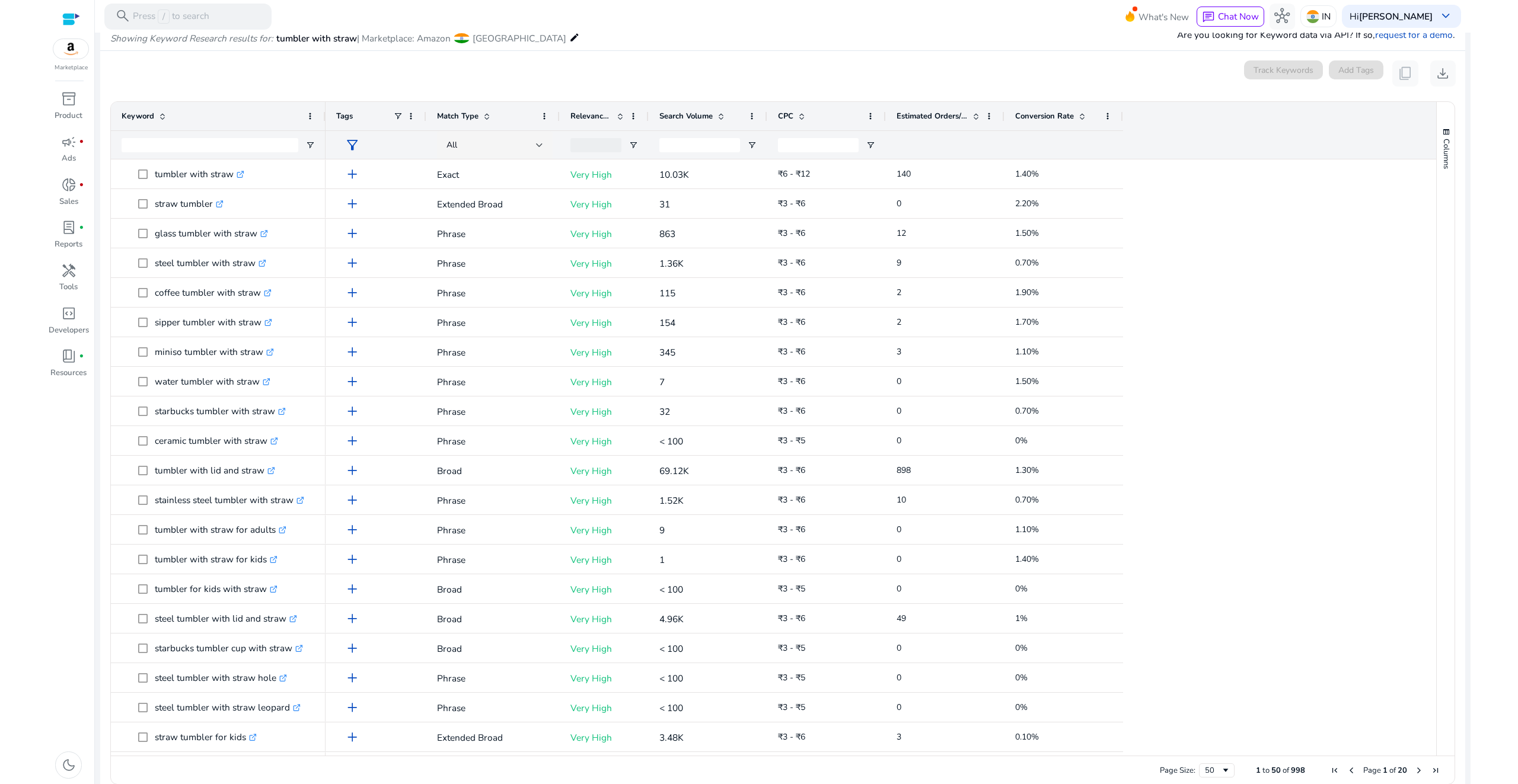
drag, startPoint x: 287, startPoint y: 112, endPoint x: 324, endPoint y: 115, distance: 37.1
click at [324, 115] on div at bounding box center [325, 116] width 5 height 28
